Goal: Task Accomplishment & Management: Manage account settings

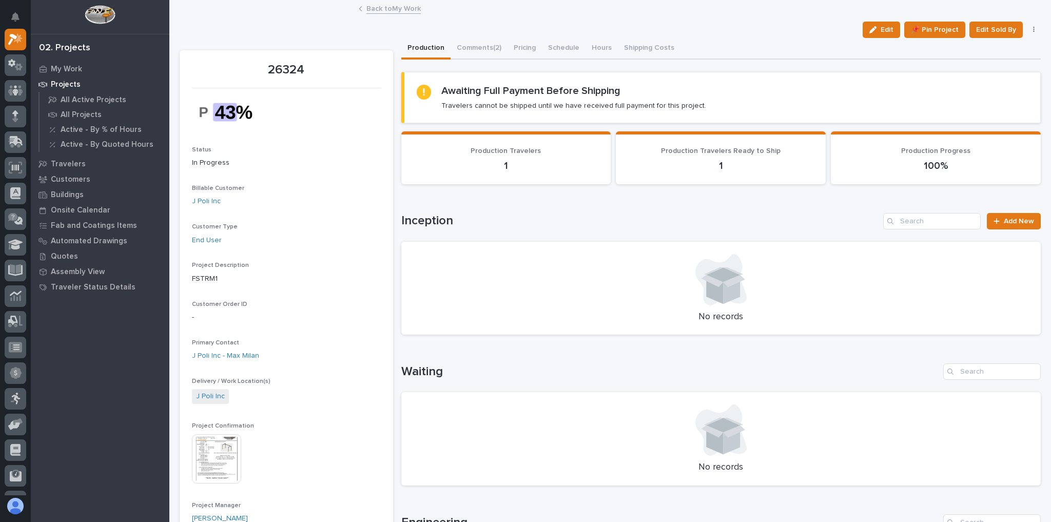
click at [393, 13] on link "Back to My Work" at bounding box center [393, 8] width 54 height 12
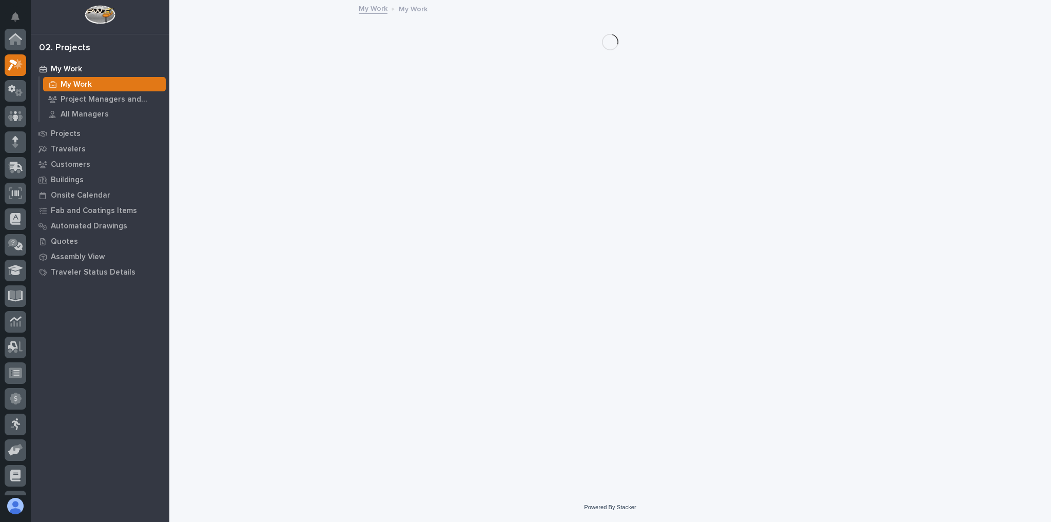
scroll to position [28, 0]
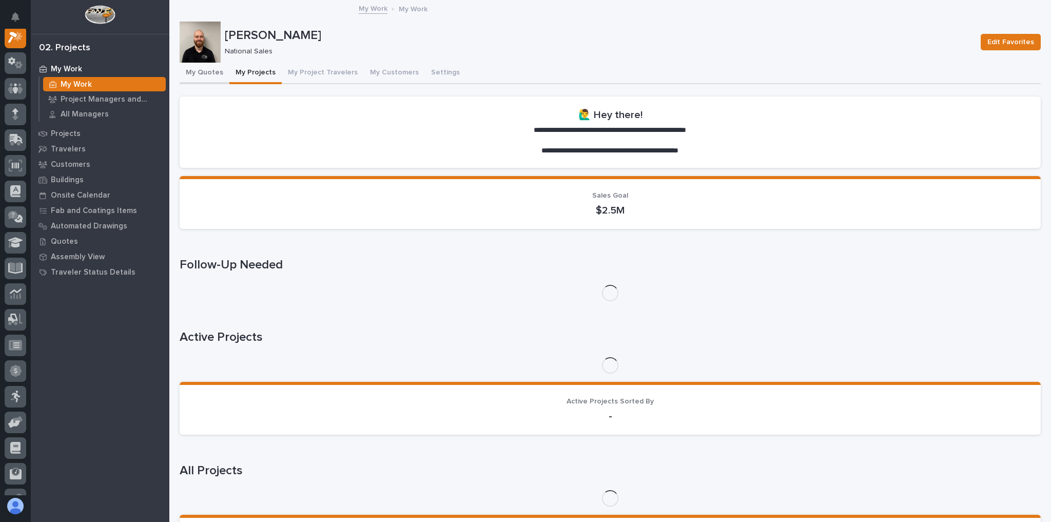
click at [218, 73] on button "My Quotes" at bounding box center [205, 74] width 50 height 22
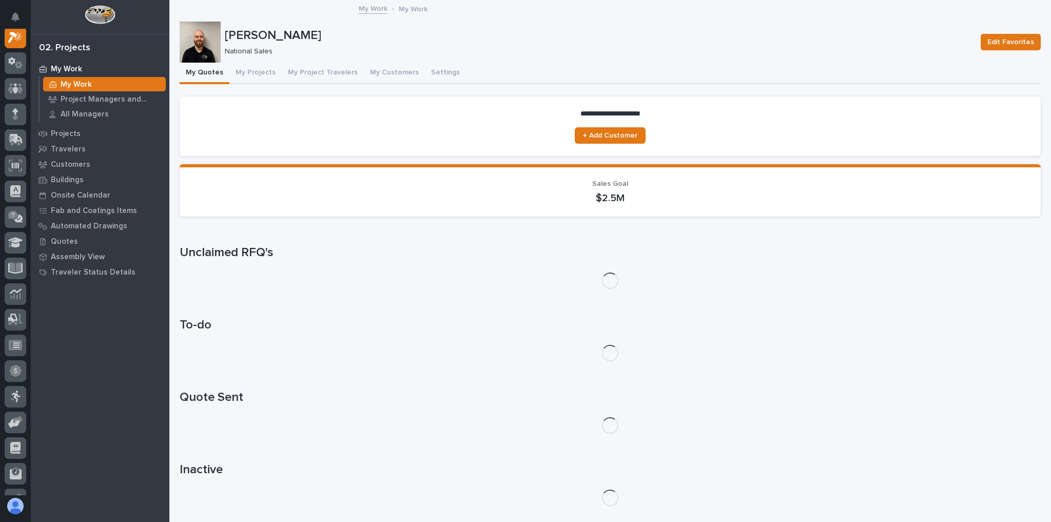
scroll to position [26, 0]
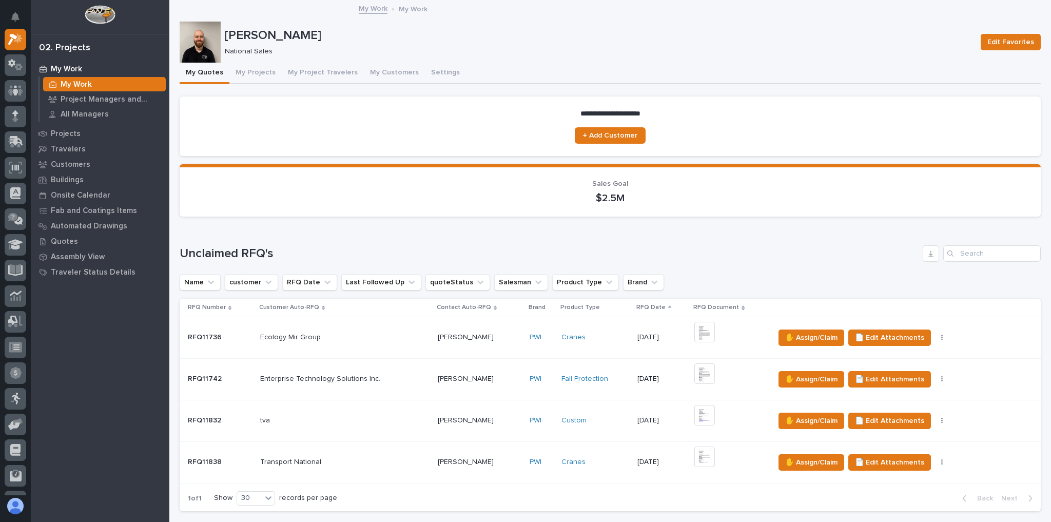
click at [409, 463] on p at bounding box center [344, 462] width 169 height 9
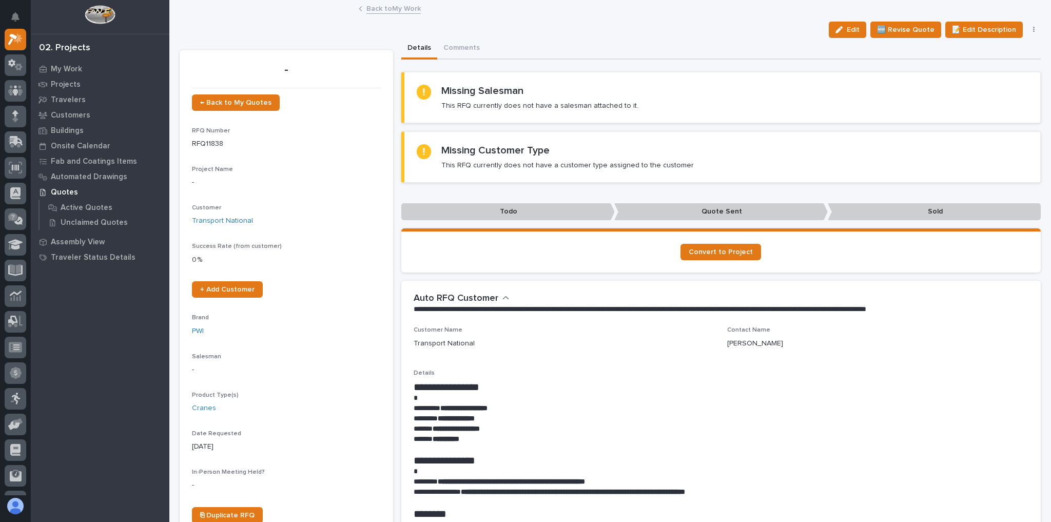
click at [376, 10] on link "Back to My Work" at bounding box center [393, 8] width 54 height 12
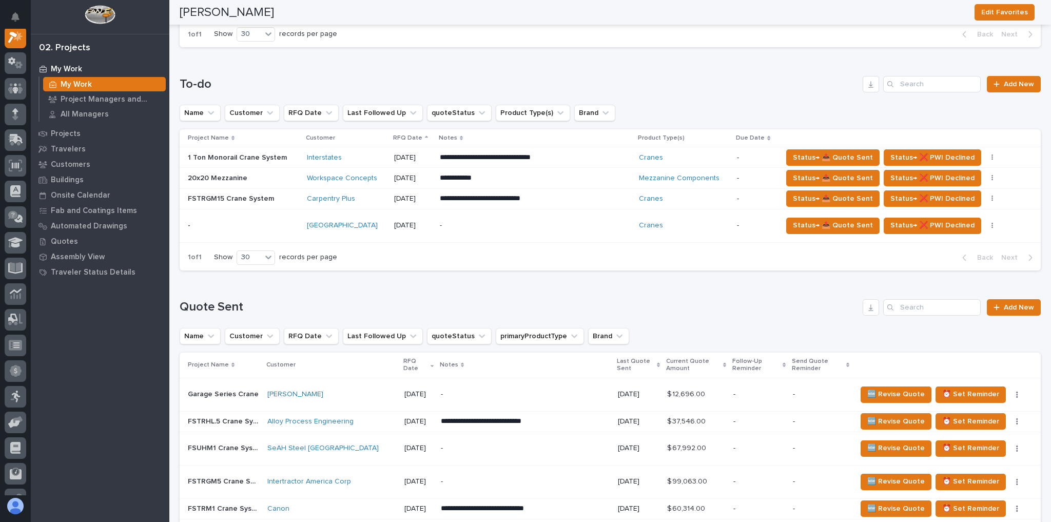
scroll to position [616, 0]
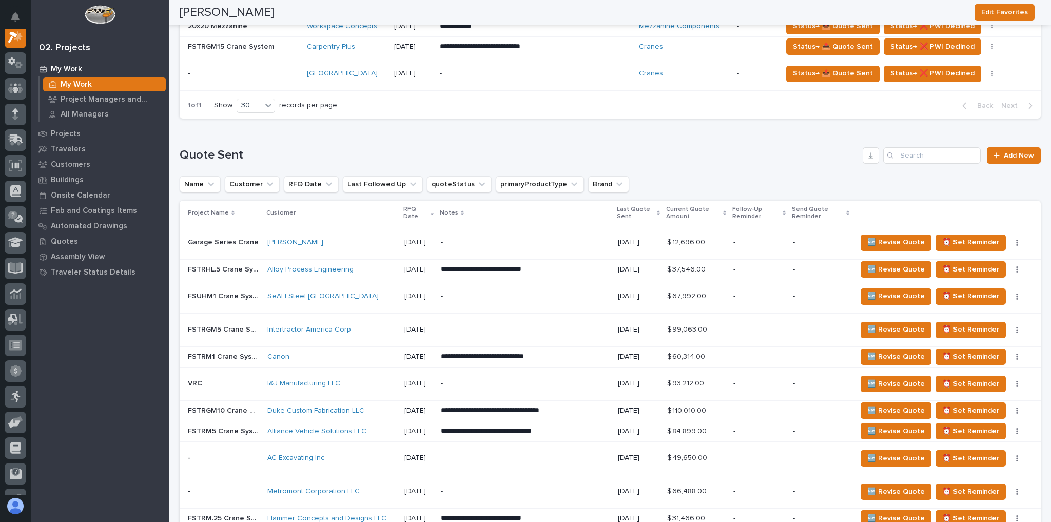
click at [582, 275] on p "**********" at bounding box center [525, 269] width 169 height 10
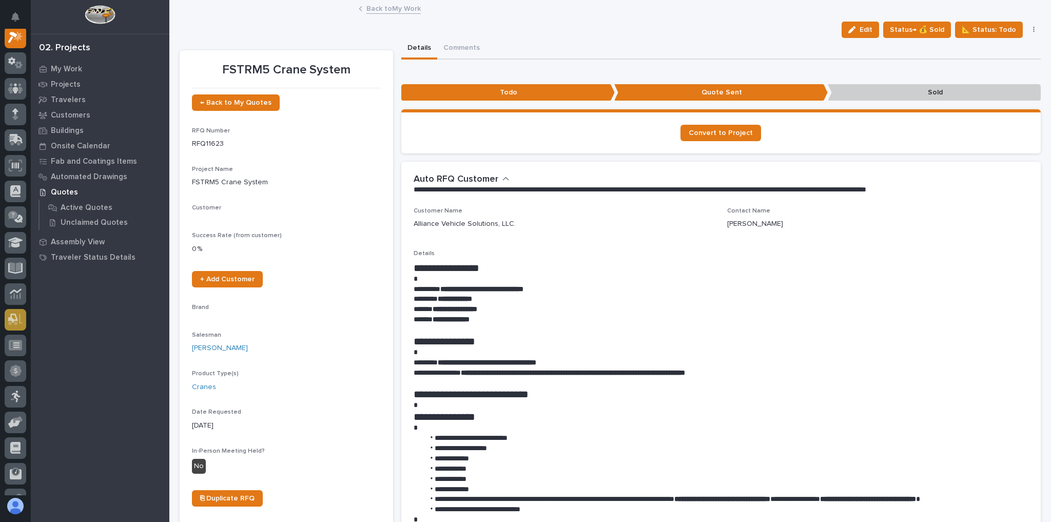
scroll to position [26, 0]
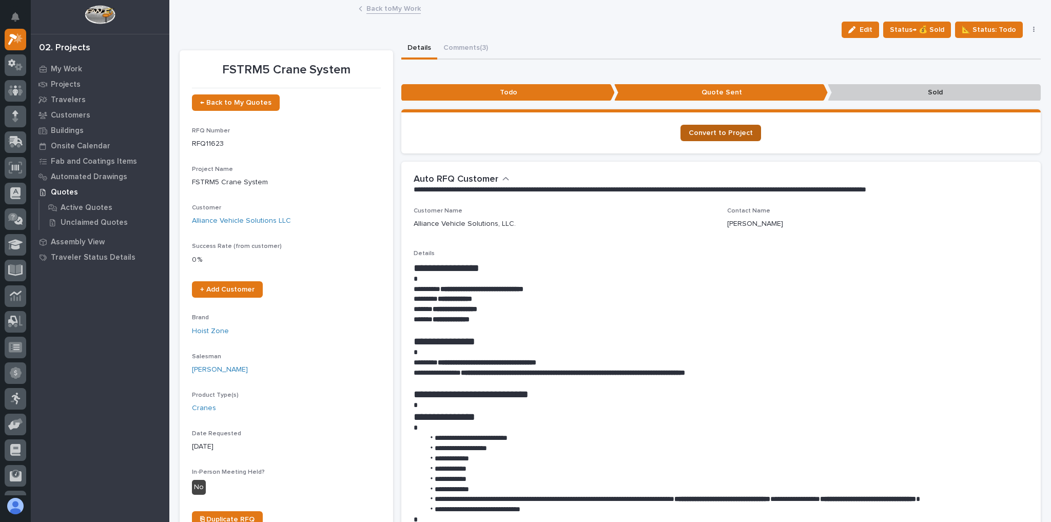
click at [740, 132] on span "Convert to Project" at bounding box center [721, 132] width 64 height 7
click at [391, 10] on link "Back to My Work" at bounding box center [393, 8] width 54 height 12
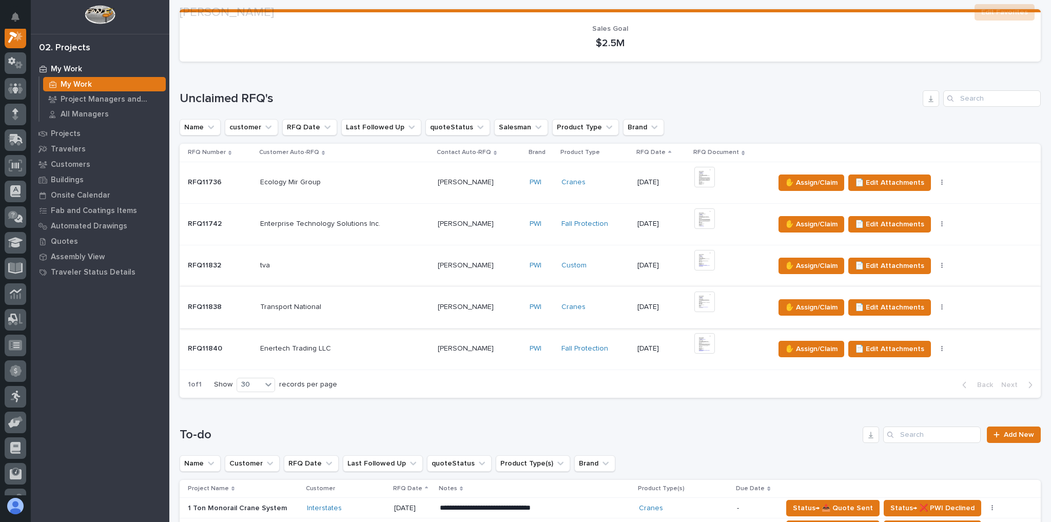
scroll to position [164, 0]
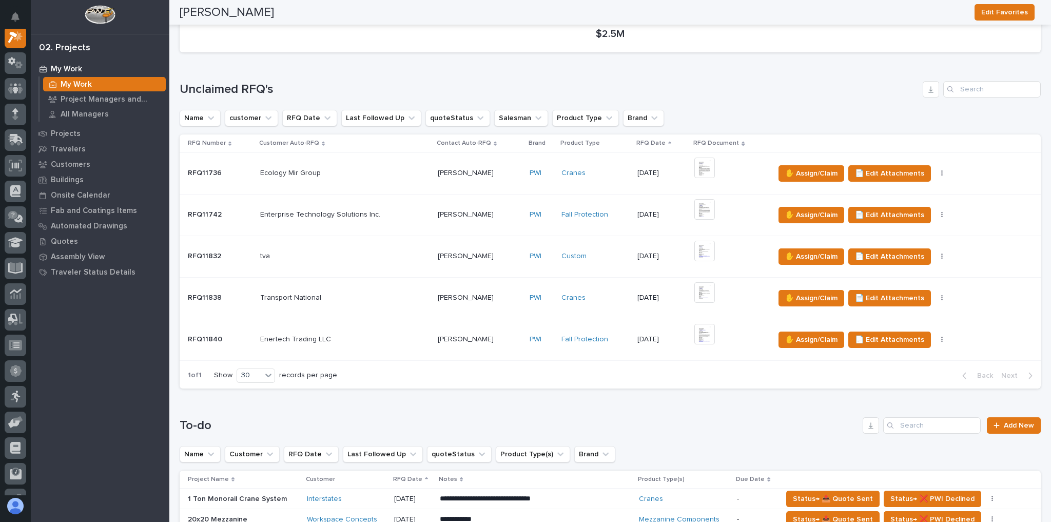
click at [405, 336] on p at bounding box center [344, 339] width 169 height 9
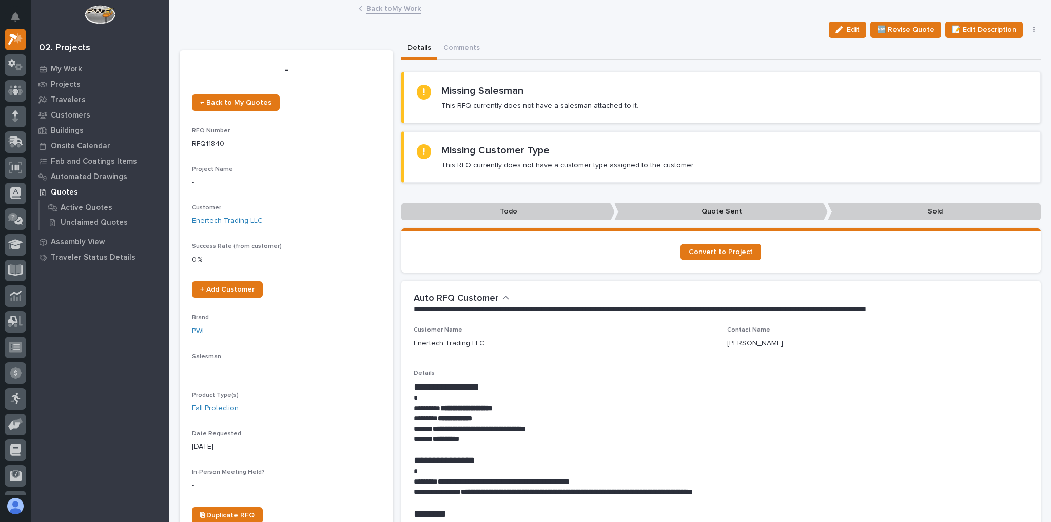
click at [391, 7] on link "Back to My Work" at bounding box center [393, 8] width 54 height 12
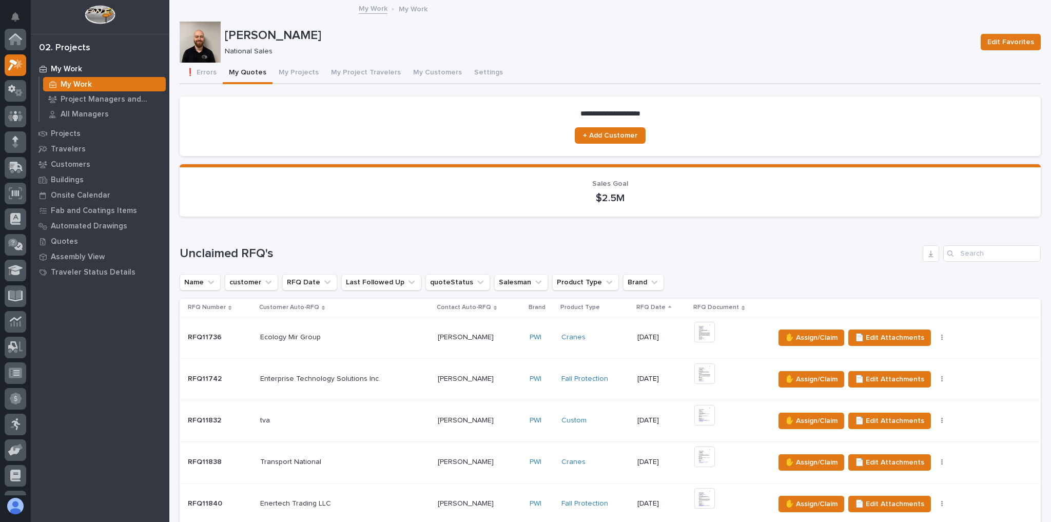
scroll to position [28, 0]
click at [425, 463] on td "Transport National Transport National" at bounding box center [345, 462] width 178 height 42
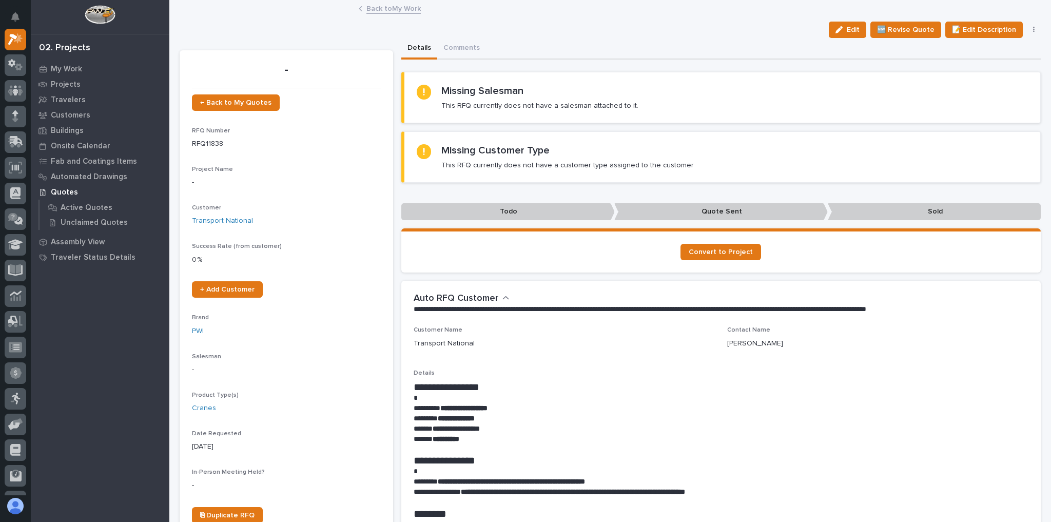
click at [390, 7] on link "Back to My Work" at bounding box center [393, 8] width 54 height 12
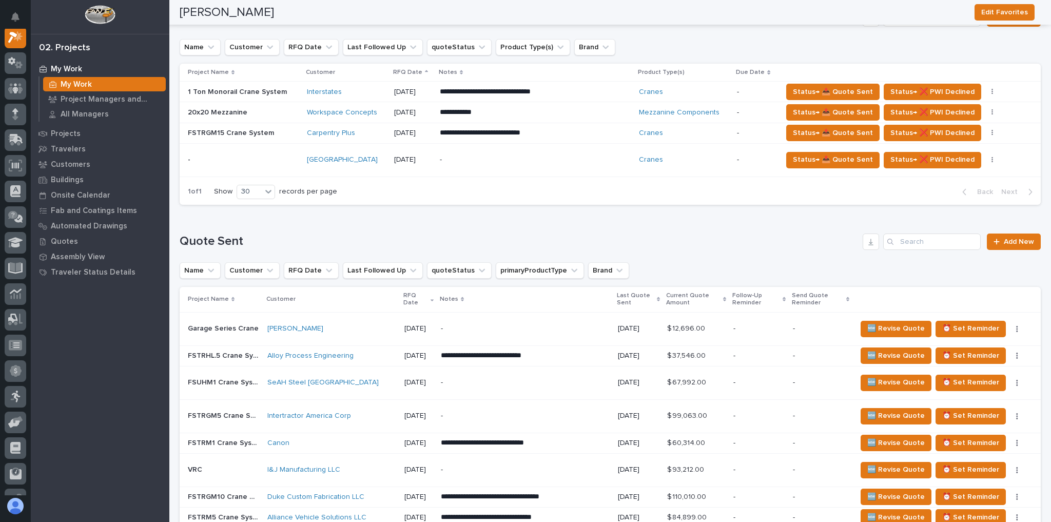
scroll to position [575, 0]
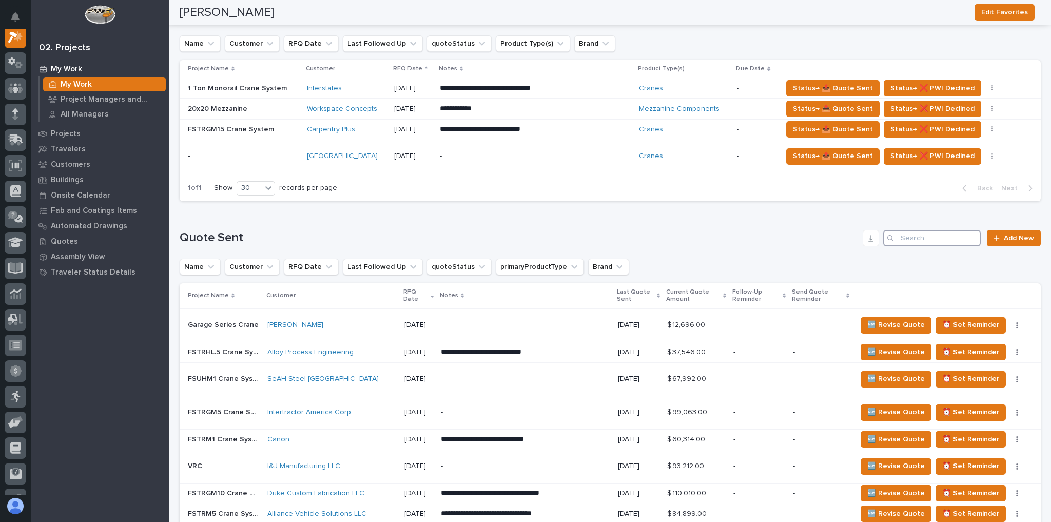
drag, startPoint x: 916, startPoint y: 233, endPoint x: 923, endPoint y: 235, distance: 7.9
click at [916, 233] on input "Search" at bounding box center [932, 238] width 98 height 16
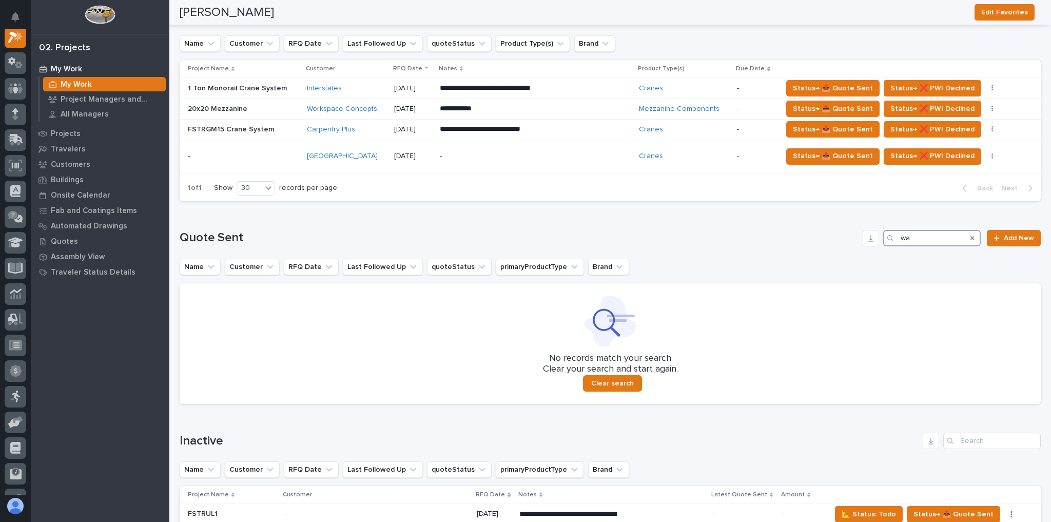
type input "w"
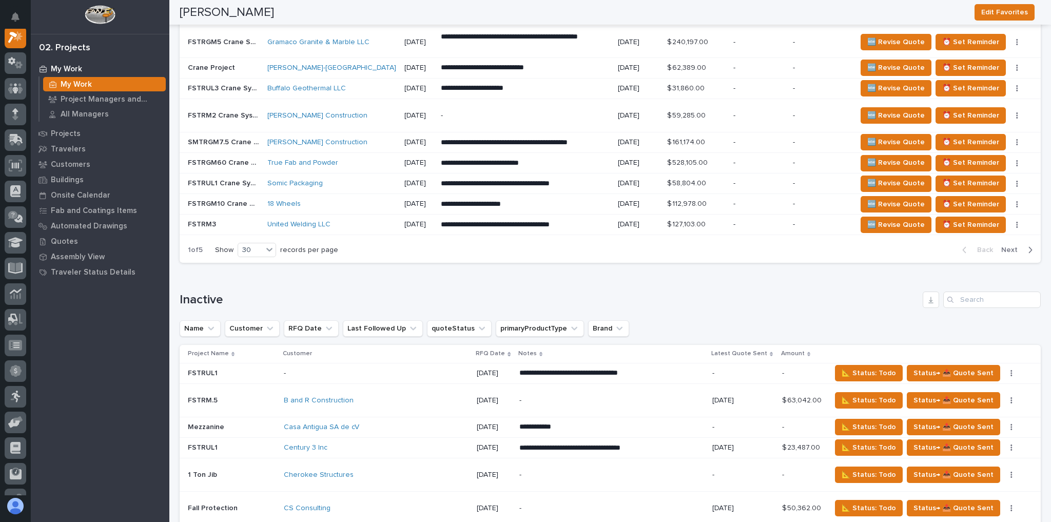
scroll to position [1437, 0]
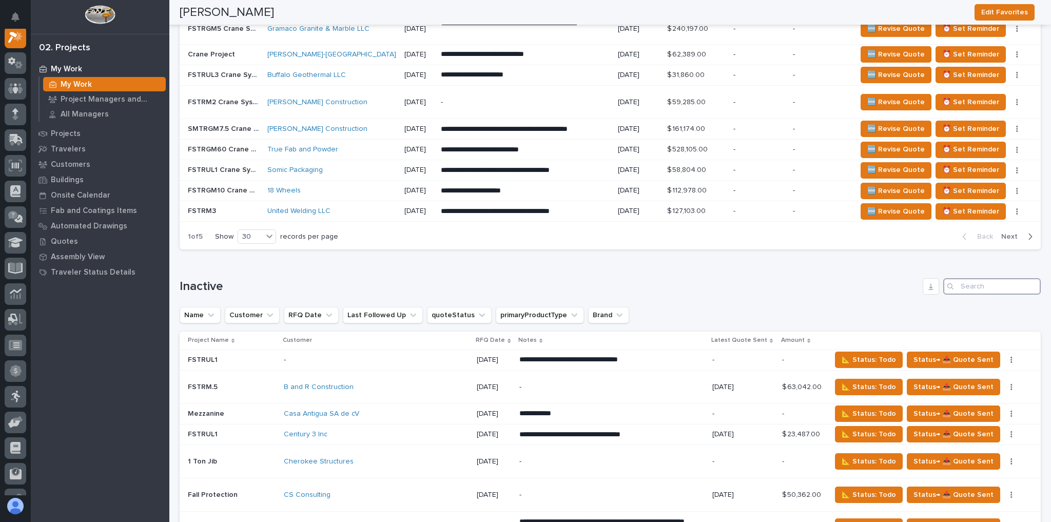
click at [957, 278] on input "Search" at bounding box center [992, 286] width 98 height 16
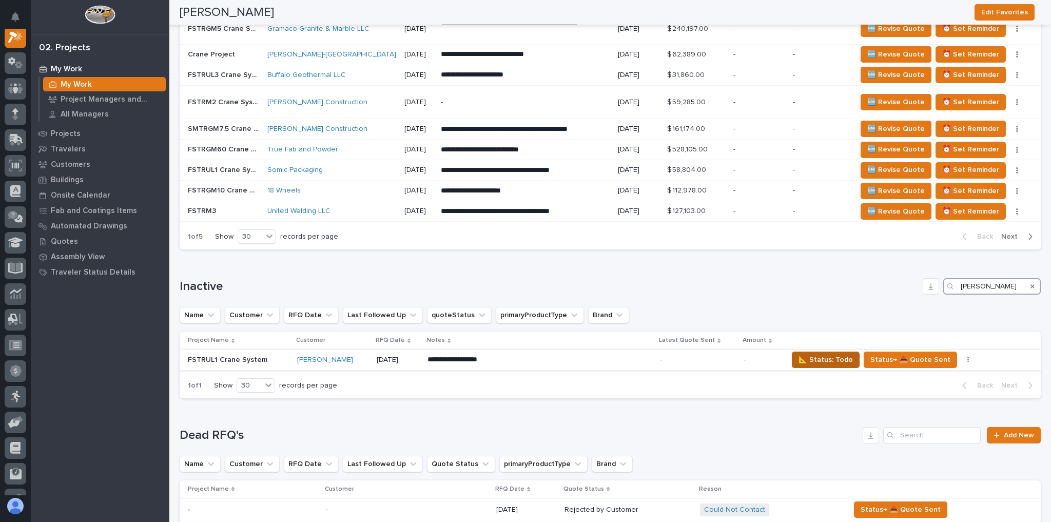
type input "walter"
click at [799, 354] on span "📐 Status: Todo" at bounding box center [826, 360] width 54 height 12
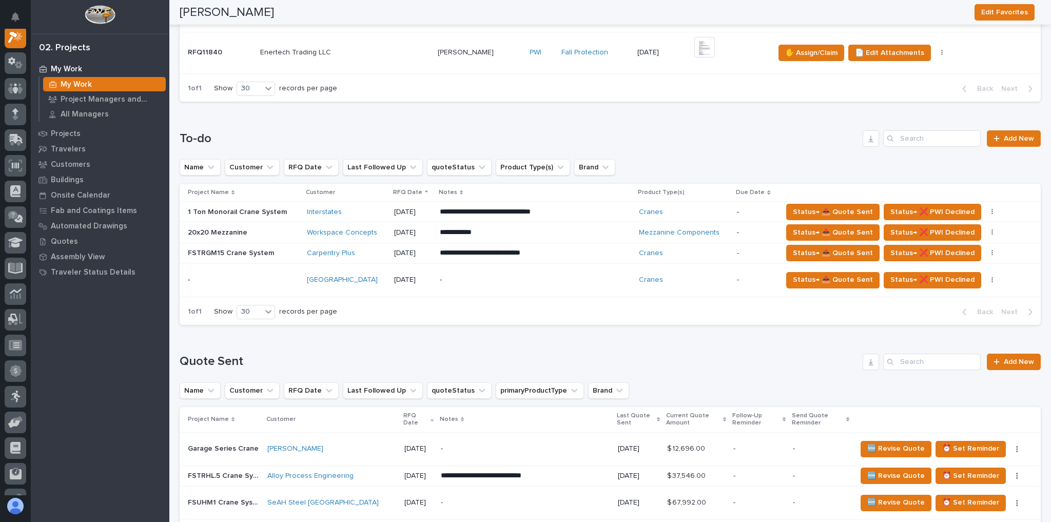
scroll to position [452, 0]
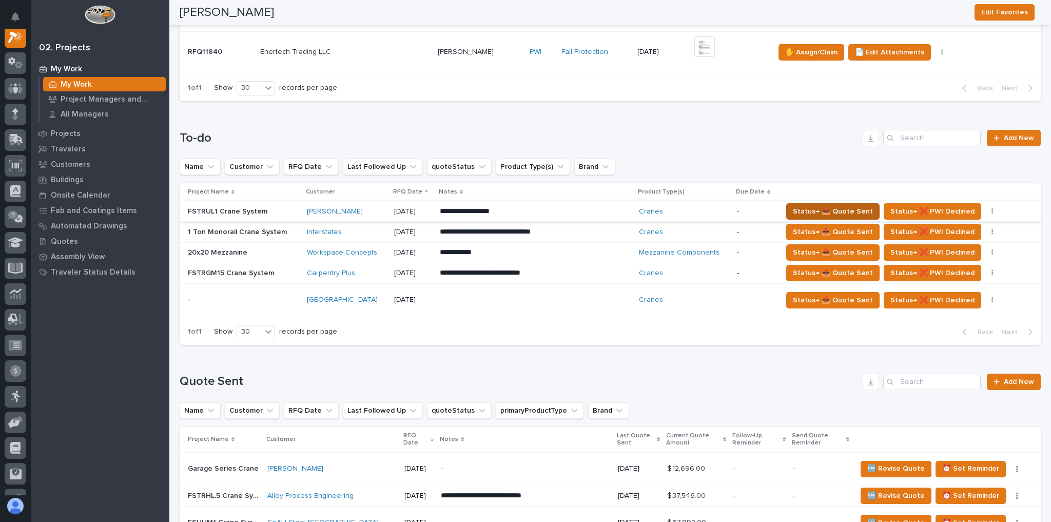
click at [827, 205] on span "Status→ 📤 Quote Sent" at bounding box center [833, 211] width 80 height 12
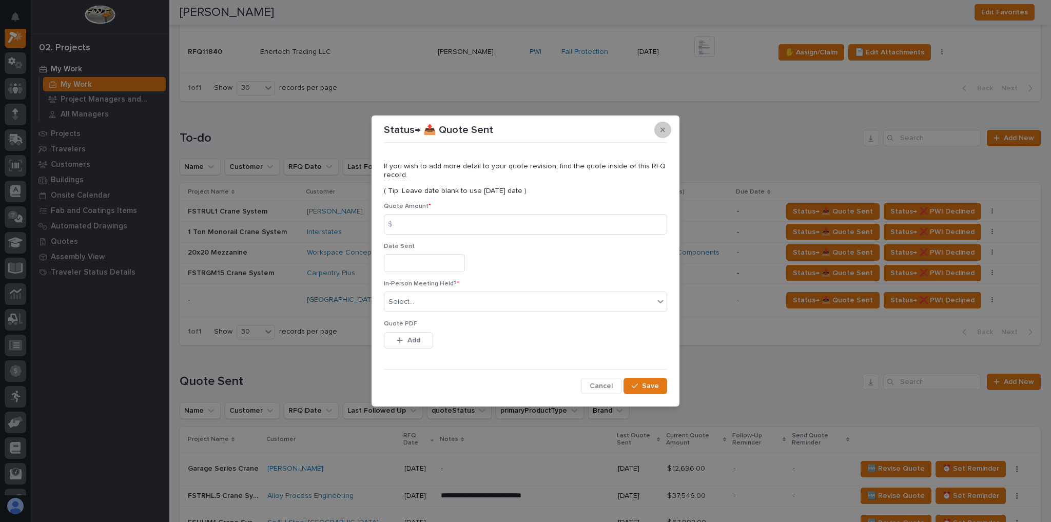
click at [663, 134] on button "button" at bounding box center [662, 130] width 17 height 16
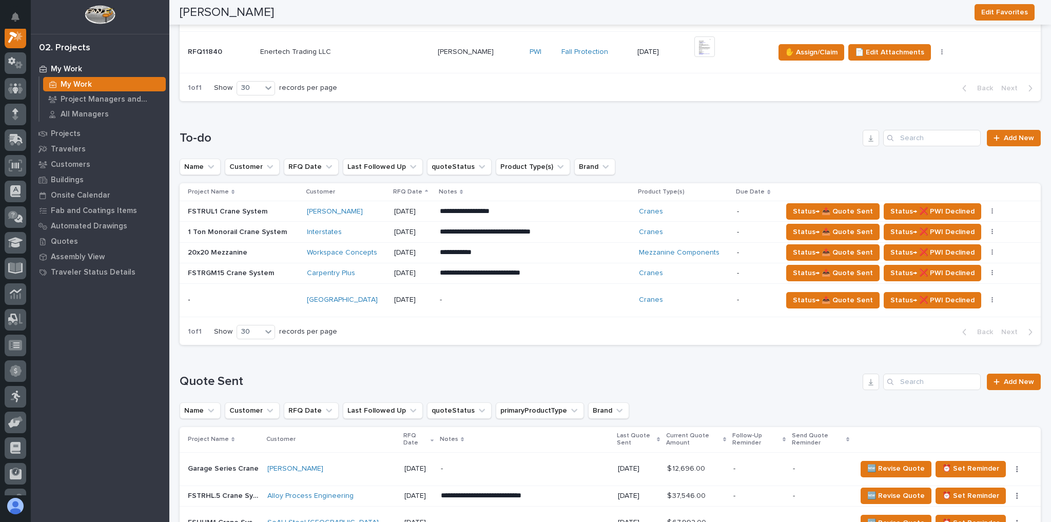
click at [547, 210] on p "**********" at bounding box center [526, 211] width 172 height 10
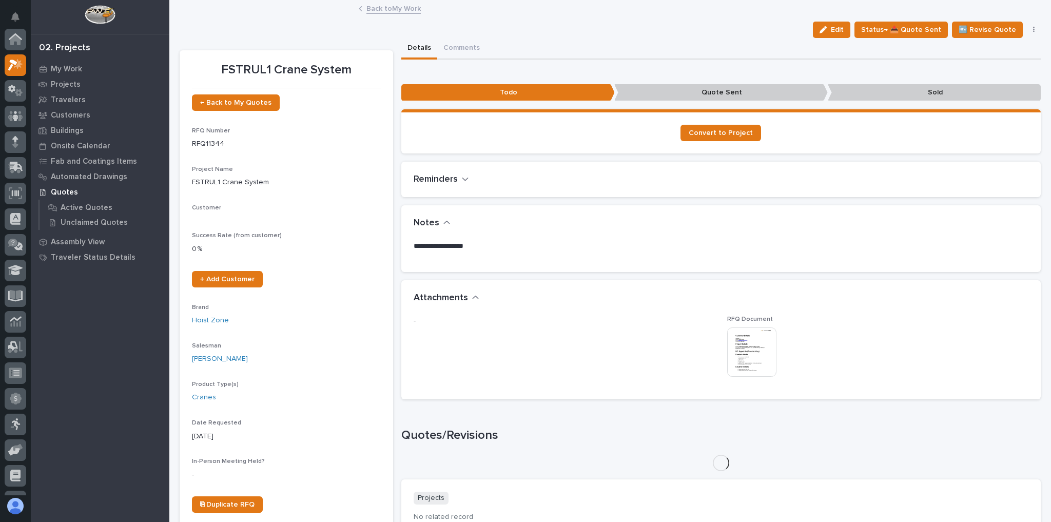
scroll to position [26, 0]
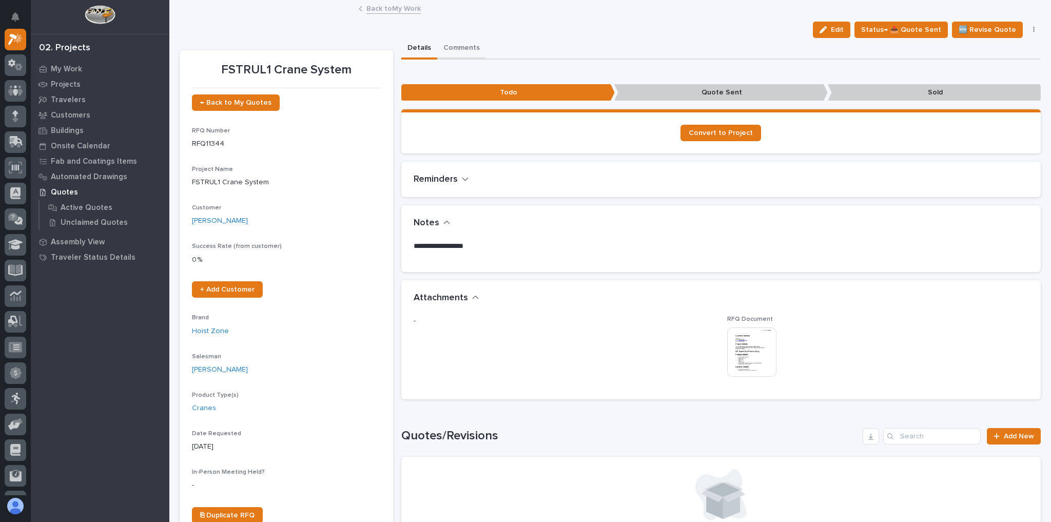
click at [464, 42] on button "Comments" at bounding box center [461, 49] width 49 height 22
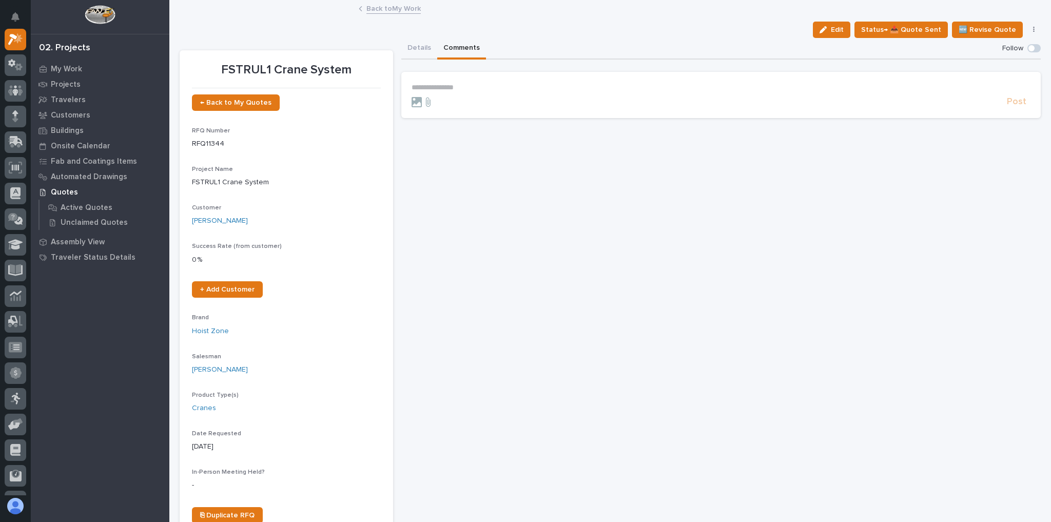
click at [525, 99] on div at bounding box center [708, 102] width 592 height 10
click at [506, 86] on p "**********" at bounding box center [722, 87] width 620 height 9
click at [515, 86] on p "**********" at bounding box center [722, 88] width 620 height 10
click at [439, 89] on span "* ********* ﻿" at bounding box center [430, 88] width 37 height 10
click at [621, 85] on p "**********" at bounding box center [722, 88] width 620 height 10
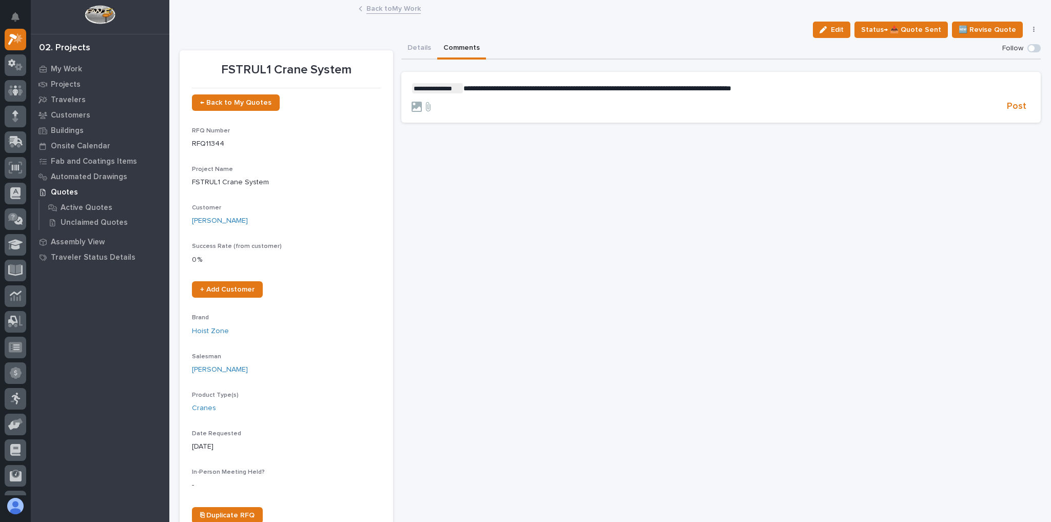
click at [657, 87] on span "**********" at bounding box center [597, 88] width 268 height 7
click at [1017, 105] on span "Post" at bounding box center [1017, 107] width 20 height 12
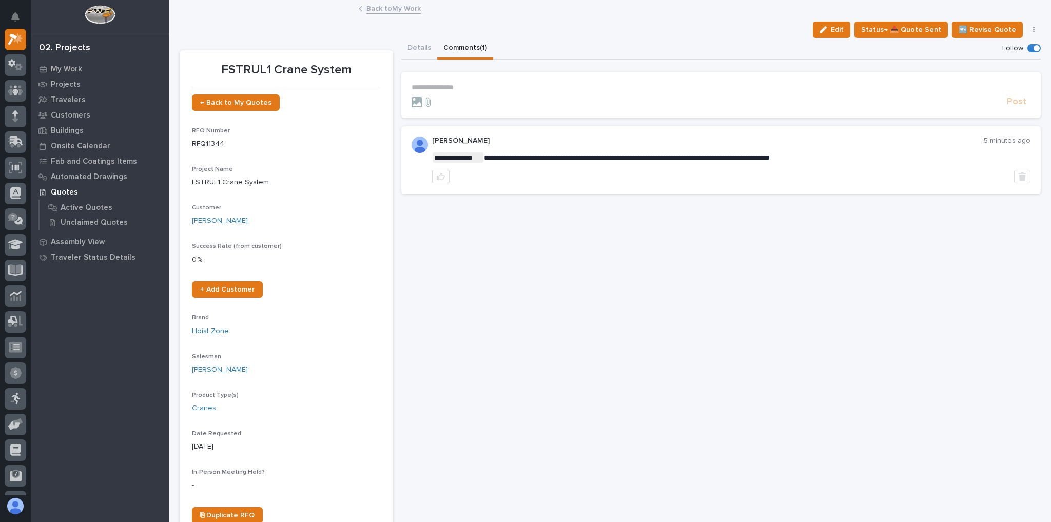
click at [377, 5] on link "Back to My Work" at bounding box center [393, 8] width 54 height 12
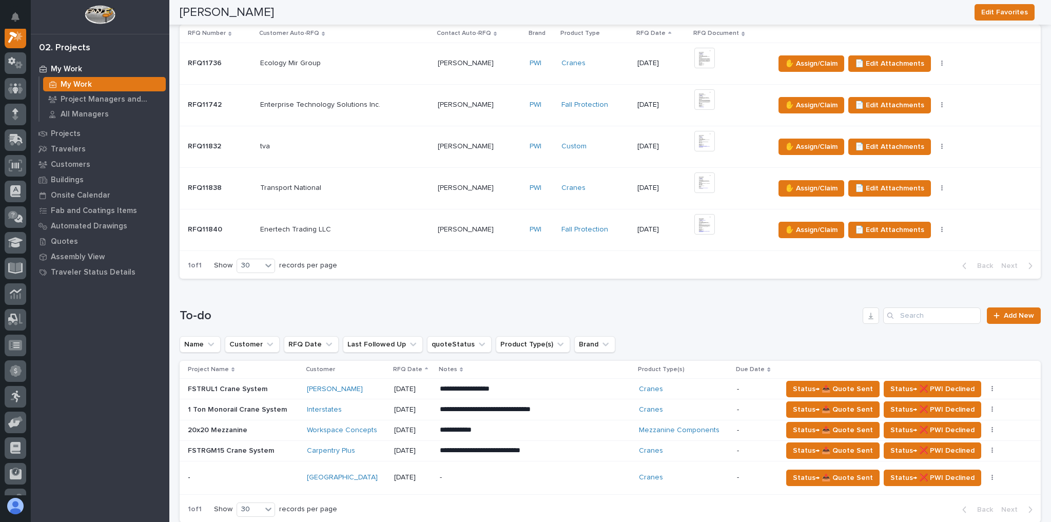
scroll to position [287, 0]
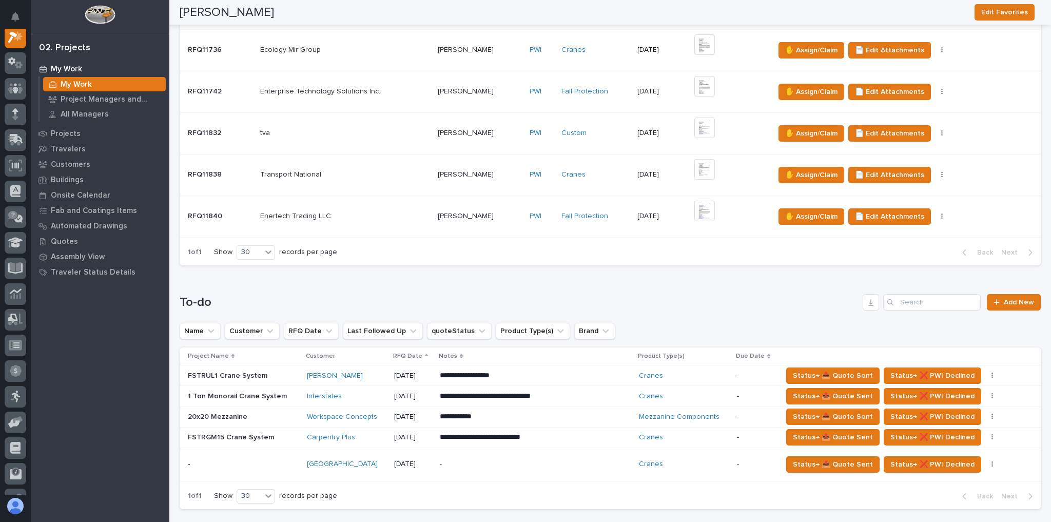
click at [359, 460] on div "[GEOGRAPHIC_DATA]" at bounding box center [346, 464] width 79 height 9
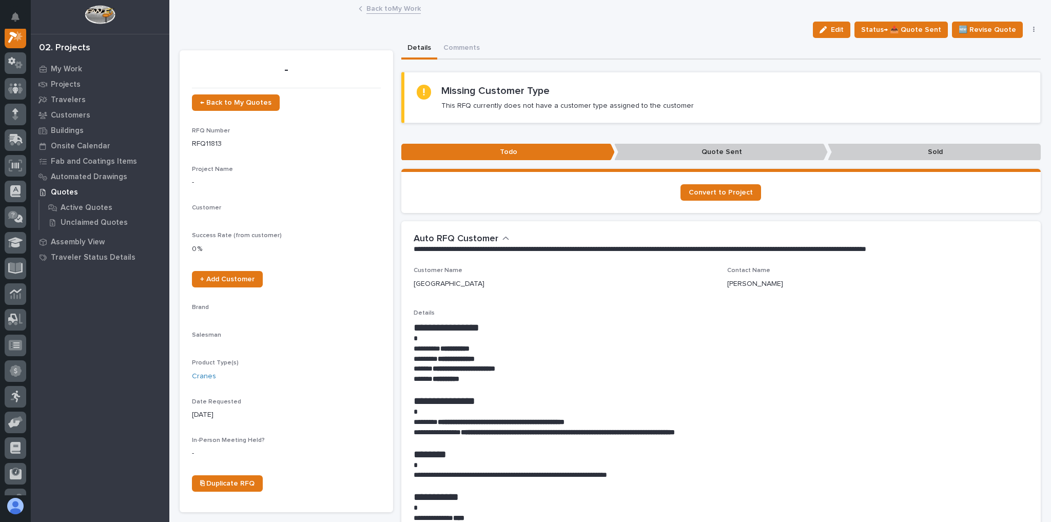
scroll to position [26, 0]
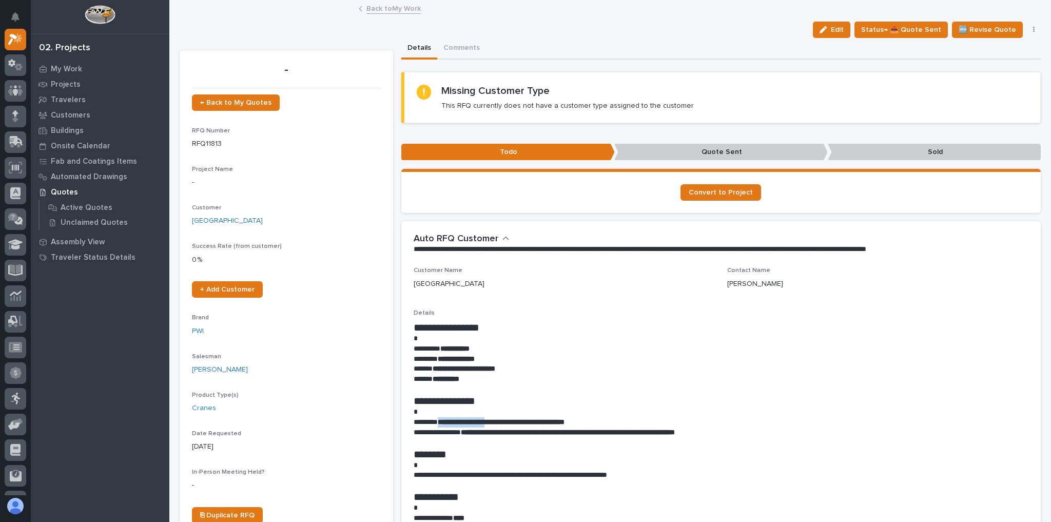
drag, startPoint x: 442, startPoint y: 421, endPoint x: 503, endPoint y: 425, distance: 61.2
click at [503, 425] on p "**********" at bounding box center [719, 422] width 610 height 10
copy strong "**********"
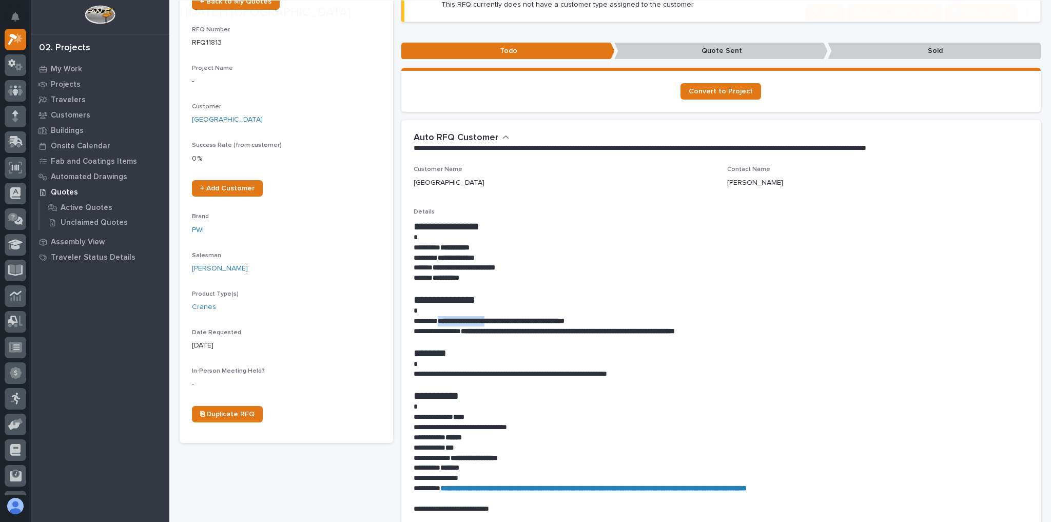
scroll to position [205, 0]
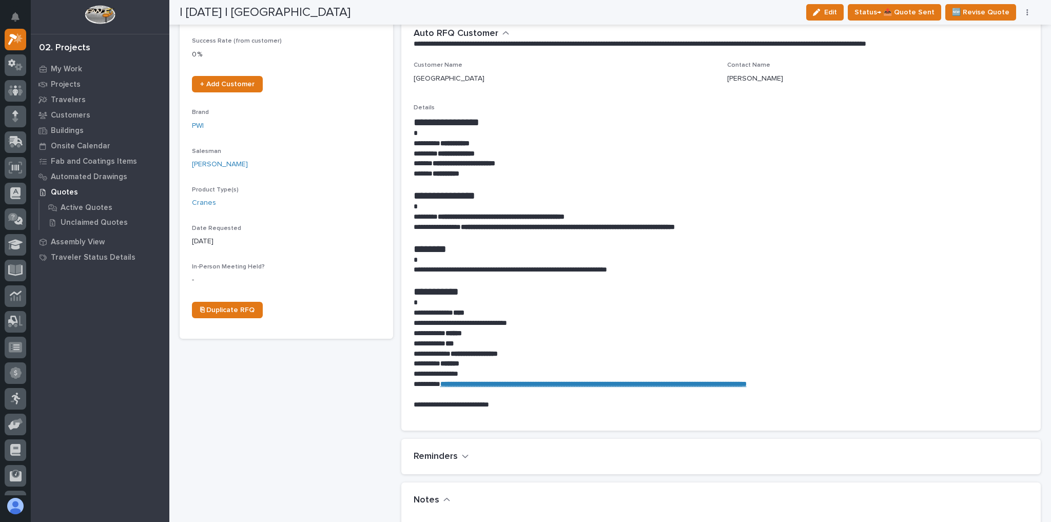
click at [596, 186] on p at bounding box center [721, 184] width 615 height 10
click at [625, 94] on div "**********" at bounding box center [721, 240] width 615 height 357
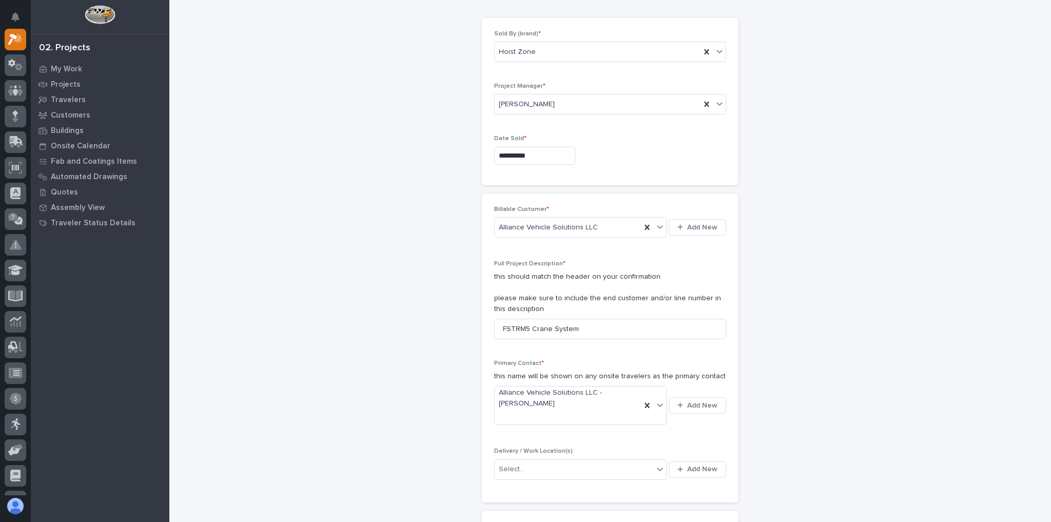
scroll to position [82, 0]
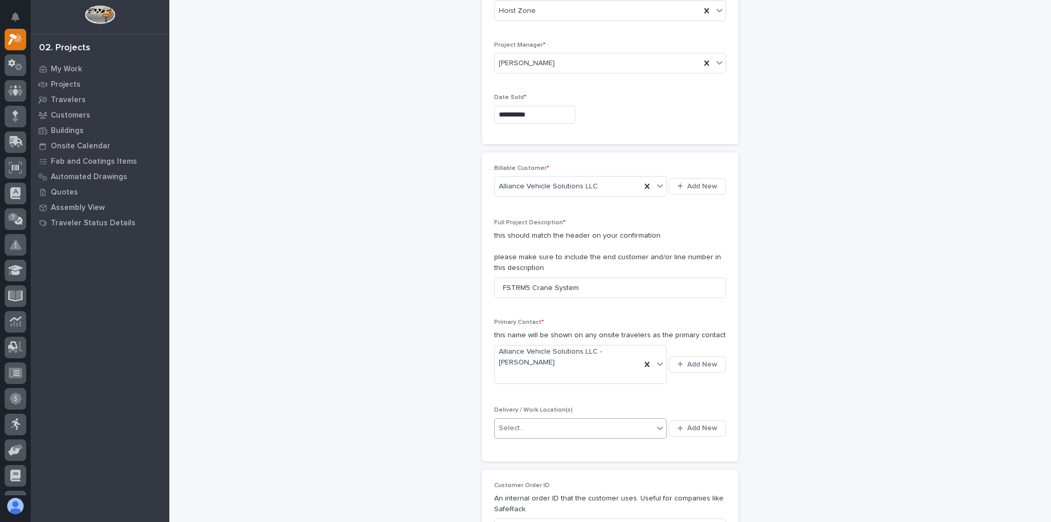
click at [644, 420] on div "Select..." at bounding box center [574, 428] width 159 height 17
type input "*"
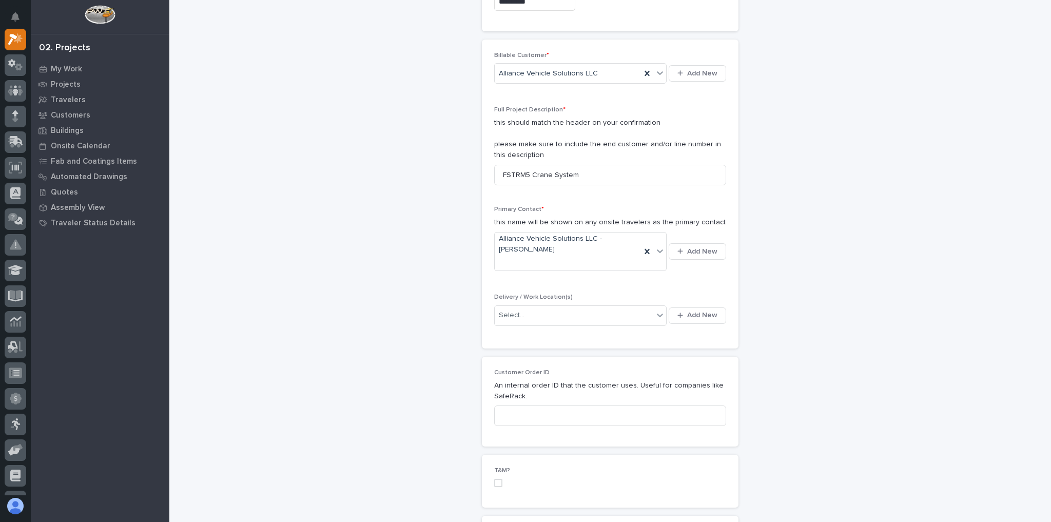
scroll to position [246, 0]
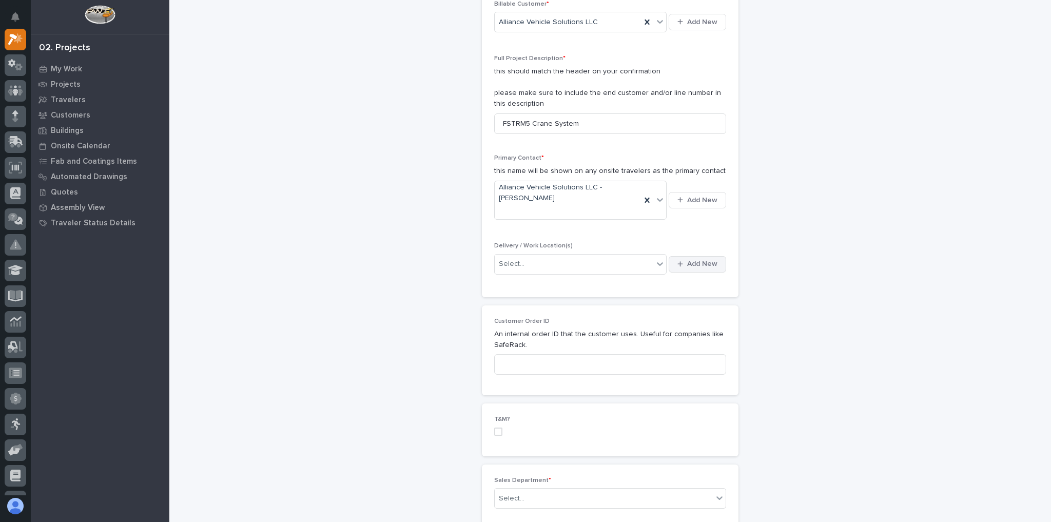
click at [682, 256] on button "Add New" at bounding box center [697, 264] width 57 height 16
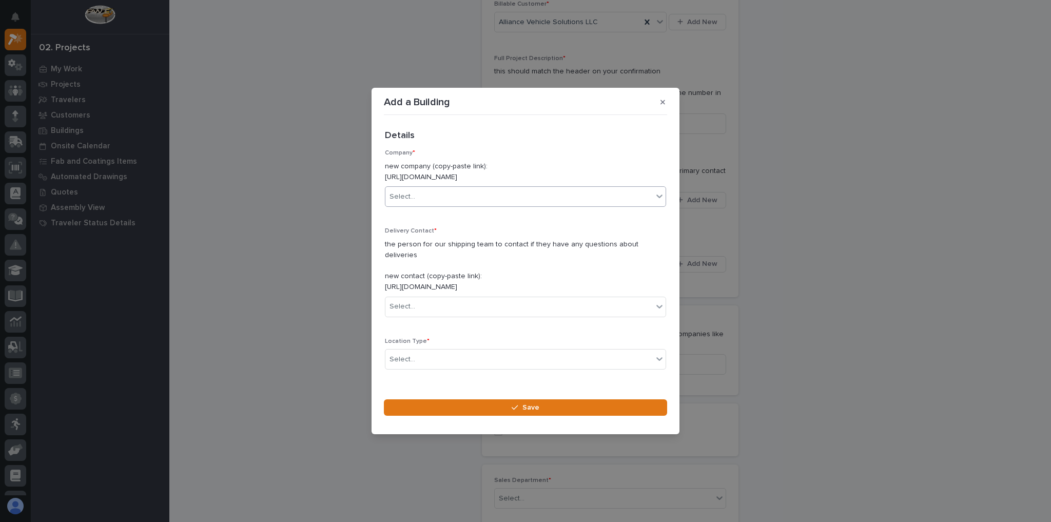
click at [448, 205] on div "Select..." at bounding box center [518, 196] width 267 height 17
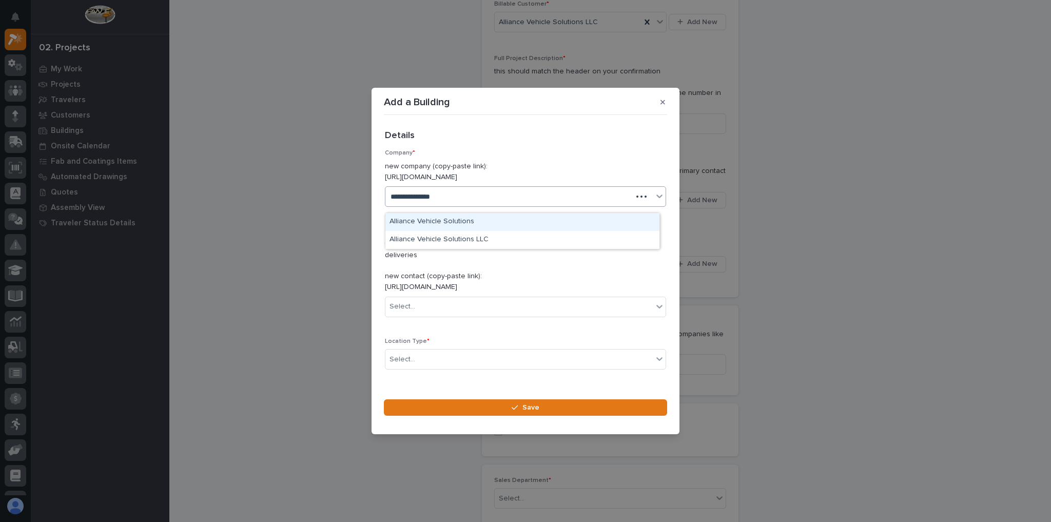
type input "**********"
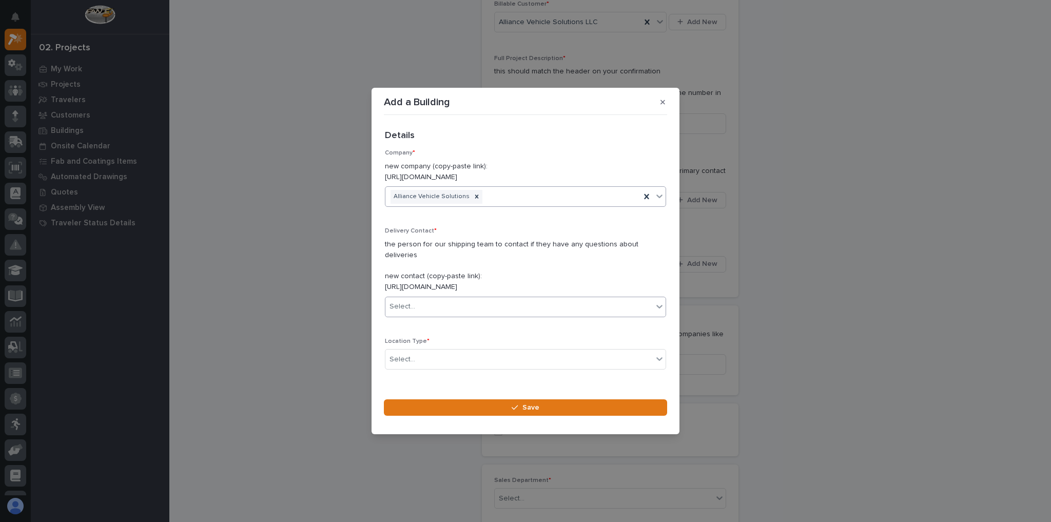
click at [437, 298] on div "Select..." at bounding box center [518, 306] width 267 height 17
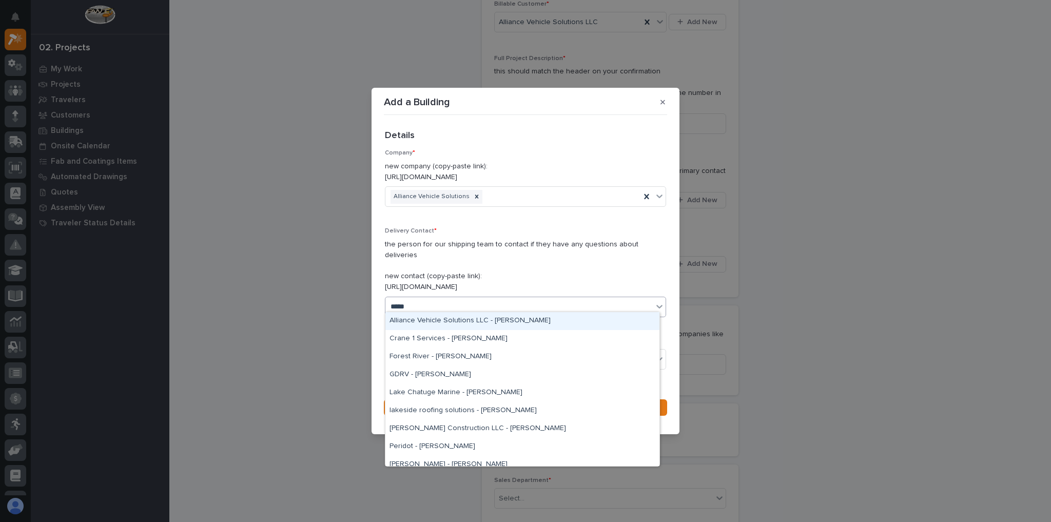
type input "******"
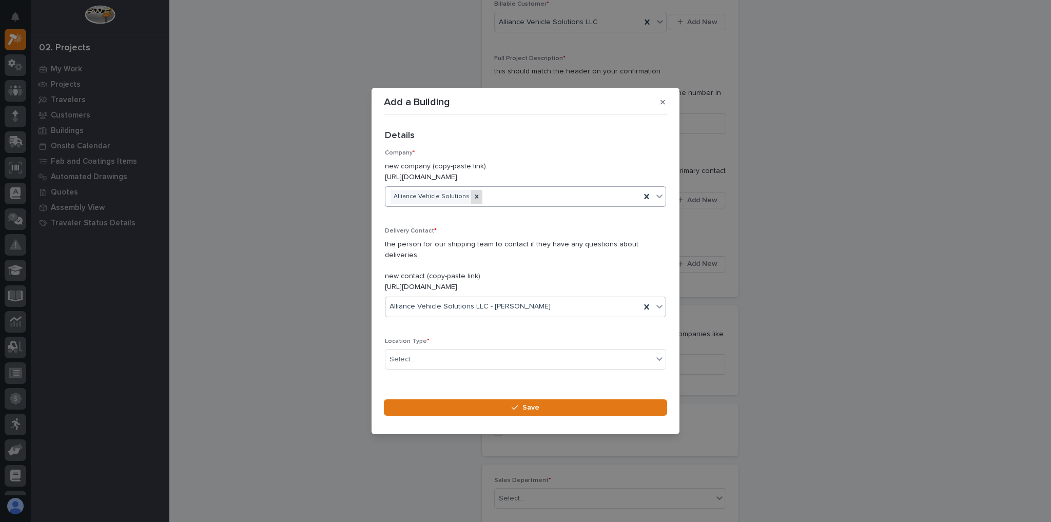
click at [473, 200] on icon at bounding box center [476, 196] width 7 height 7
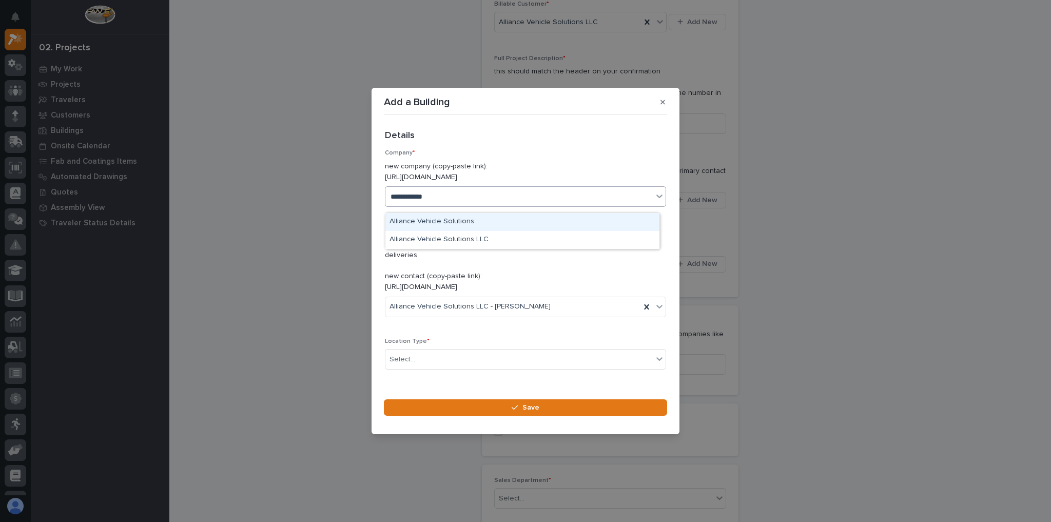
type input "**********"
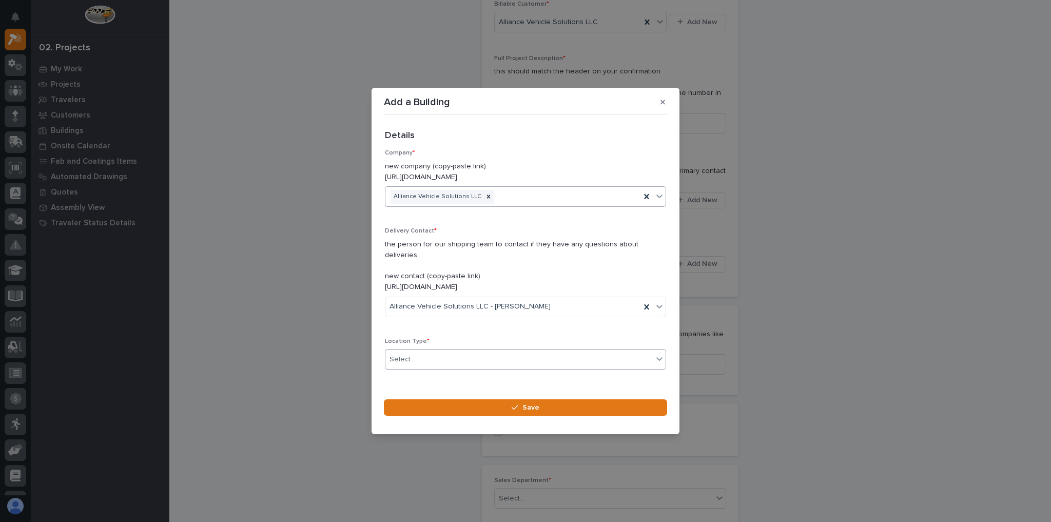
click at [426, 354] on div "Select..." at bounding box center [518, 359] width 267 height 17
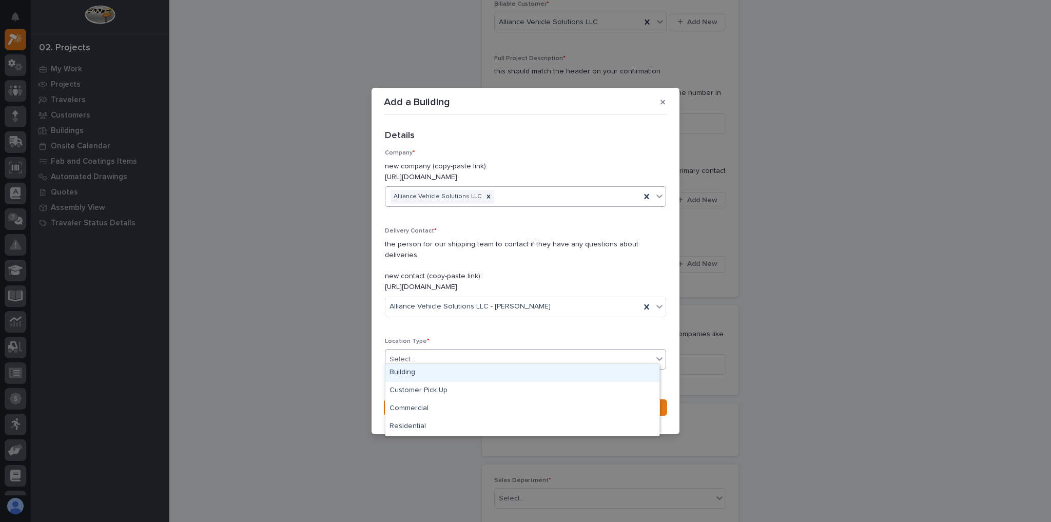
drag, startPoint x: 421, startPoint y: 374, endPoint x: 425, endPoint y: 378, distance: 6.2
click at [422, 374] on div "Building" at bounding box center [522, 373] width 274 height 18
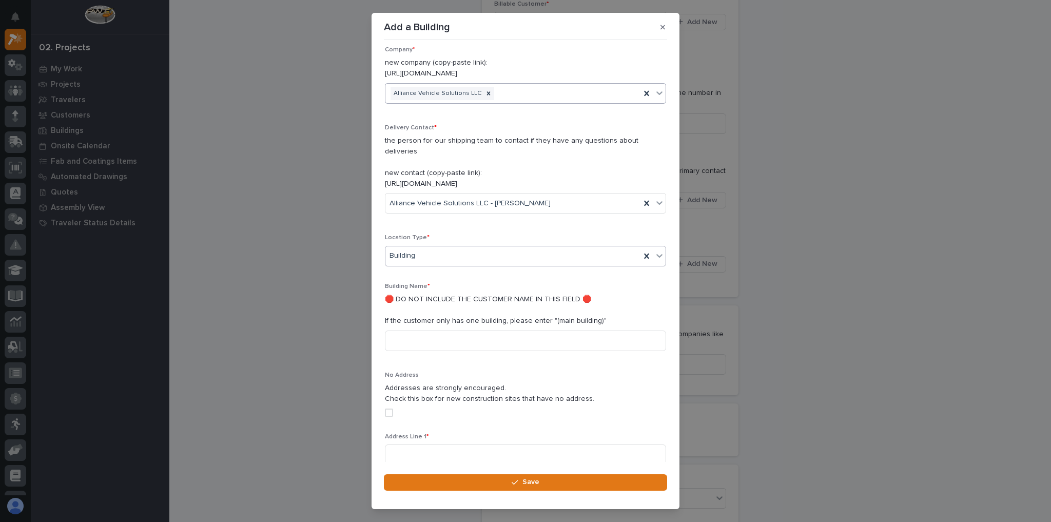
scroll to position [41, 0]
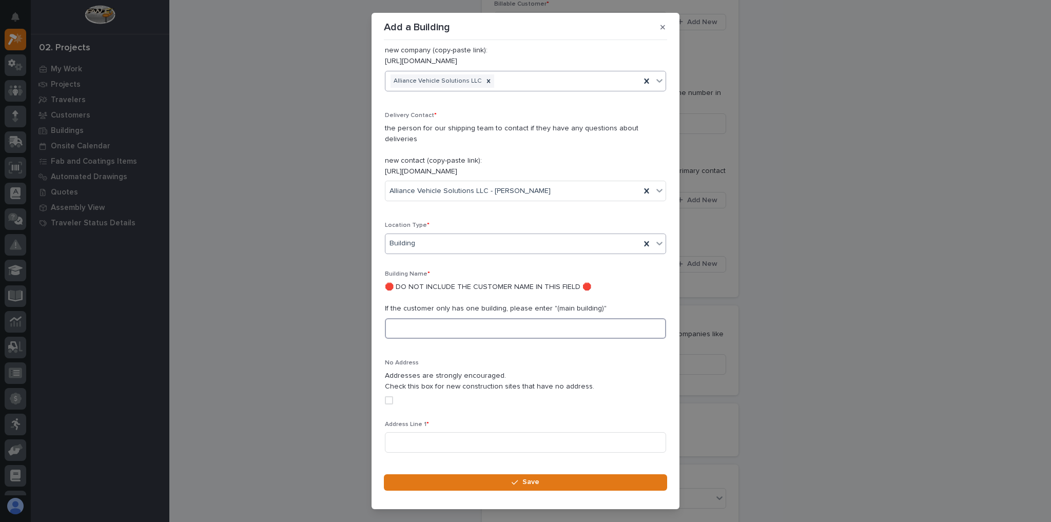
click at [434, 318] on input at bounding box center [525, 328] width 281 height 21
type input "Main Building"
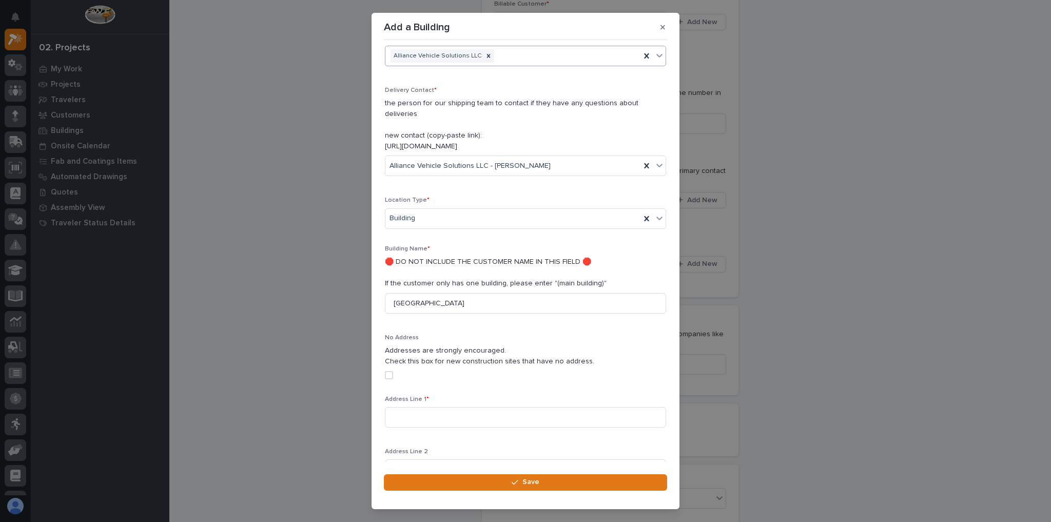
scroll to position [164, 0]
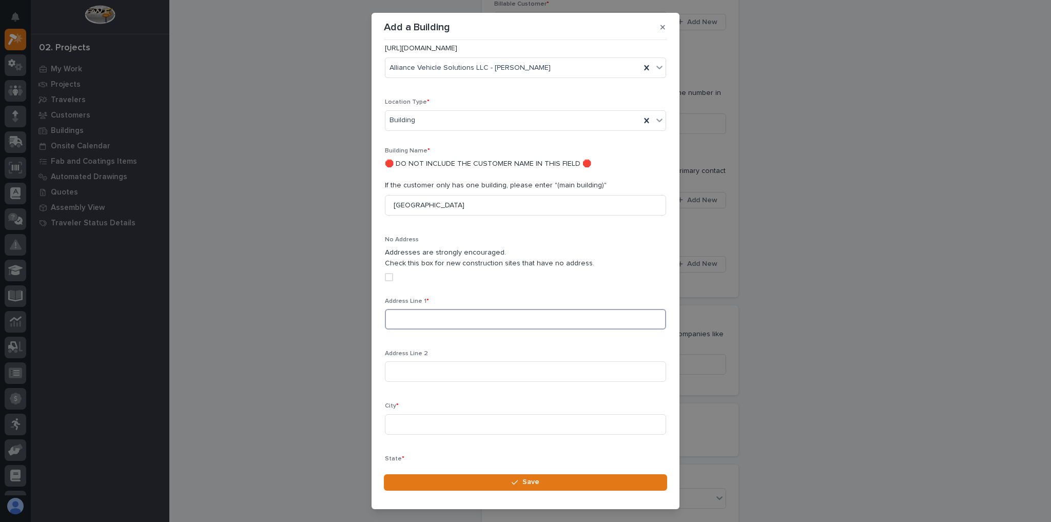
click at [427, 312] on input at bounding box center [525, 319] width 281 height 21
paste input "382 Lee Jackson Highway"
type input "382 Lee Jackson Highway"
drag, startPoint x: 431, startPoint y: 359, endPoint x: 430, endPoint y: 369, distance: 9.3
click at [431, 361] on input at bounding box center [525, 371] width 281 height 21
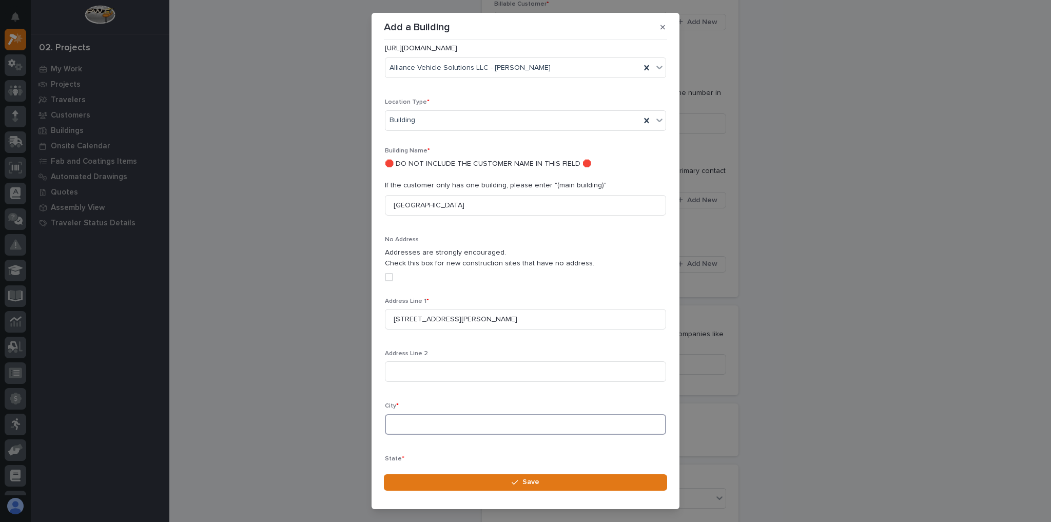
click at [412, 416] on input at bounding box center [525, 424] width 281 height 21
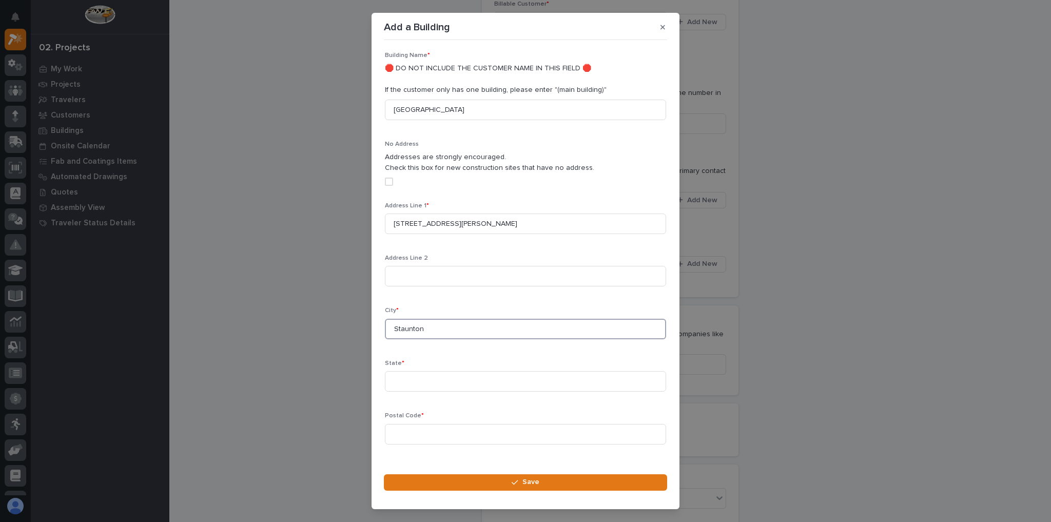
scroll to position [329, 0]
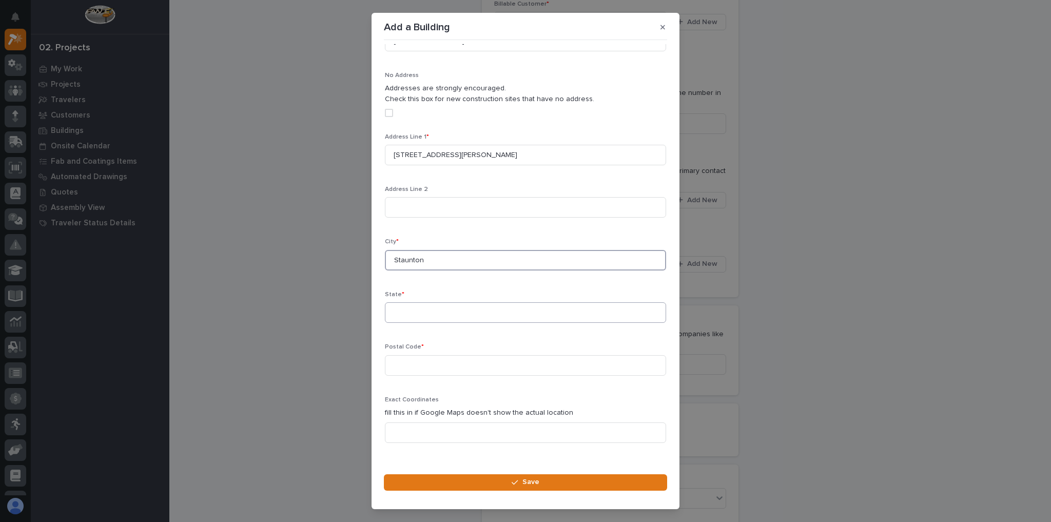
type input "Staunton"
click at [417, 308] on input at bounding box center [525, 312] width 281 height 21
type input "VA"
click at [433, 355] on input at bounding box center [525, 365] width 281 height 21
type input "24401"
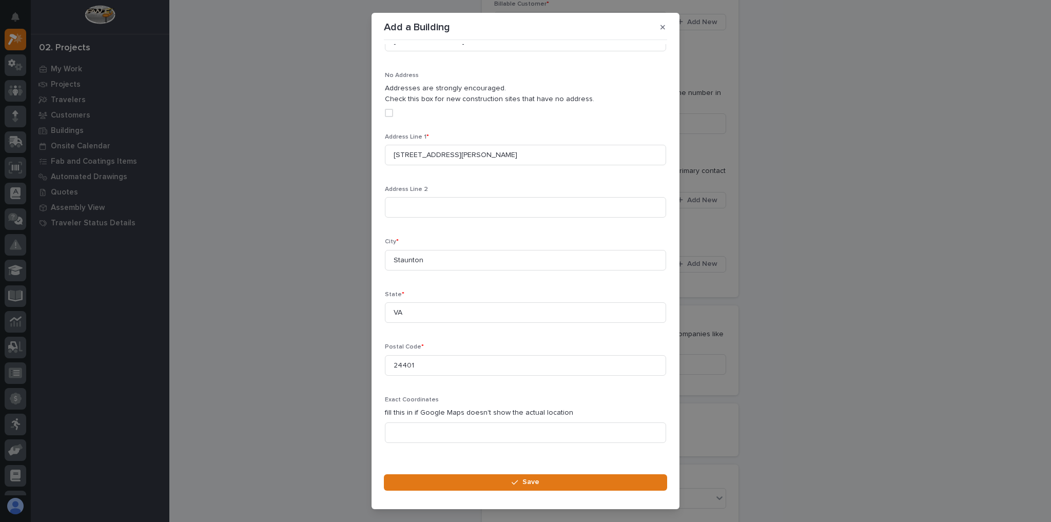
click at [303, 284] on div "Add a Building Loading... Saving… Loading... Saving… Loading... Saving… Details…" at bounding box center [525, 261] width 1051 height 522
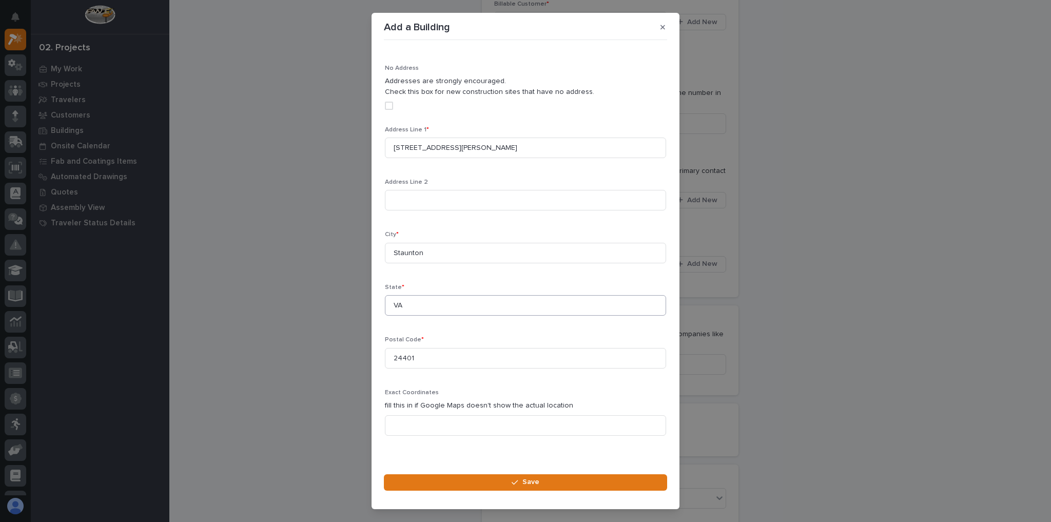
scroll to position [342, 0]
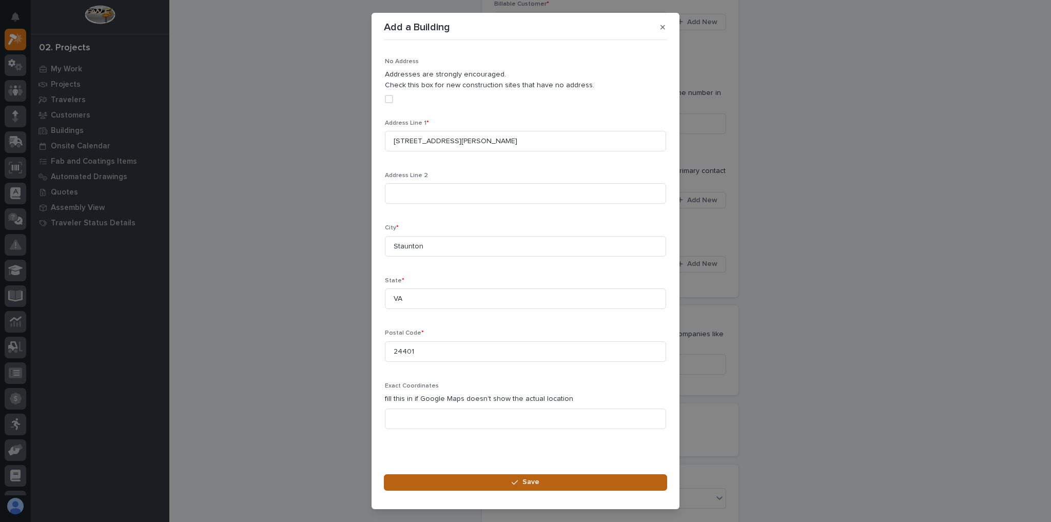
click at [517, 481] on icon "button" at bounding box center [515, 482] width 6 height 7
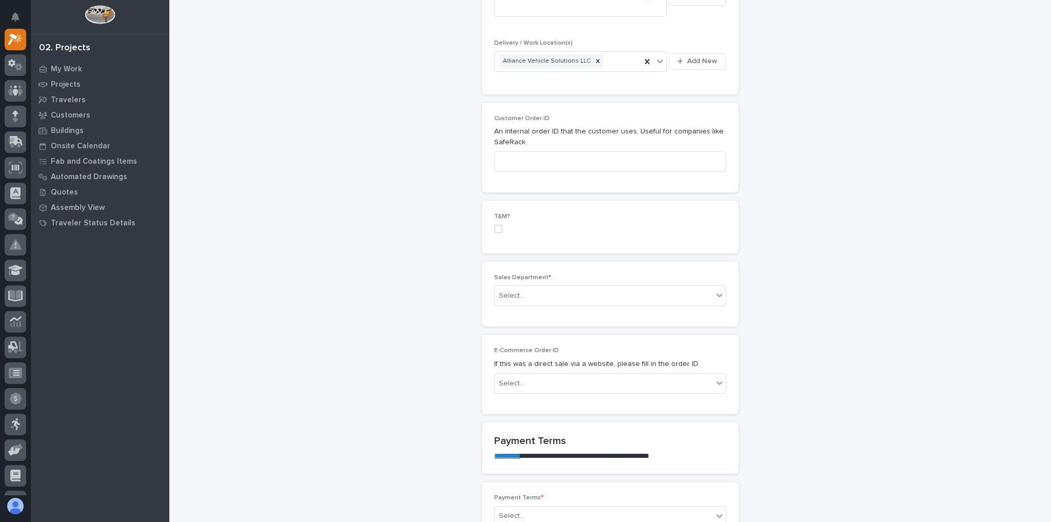
scroll to position [452, 0]
click at [550, 285] on div "Select..." at bounding box center [604, 293] width 218 height 17
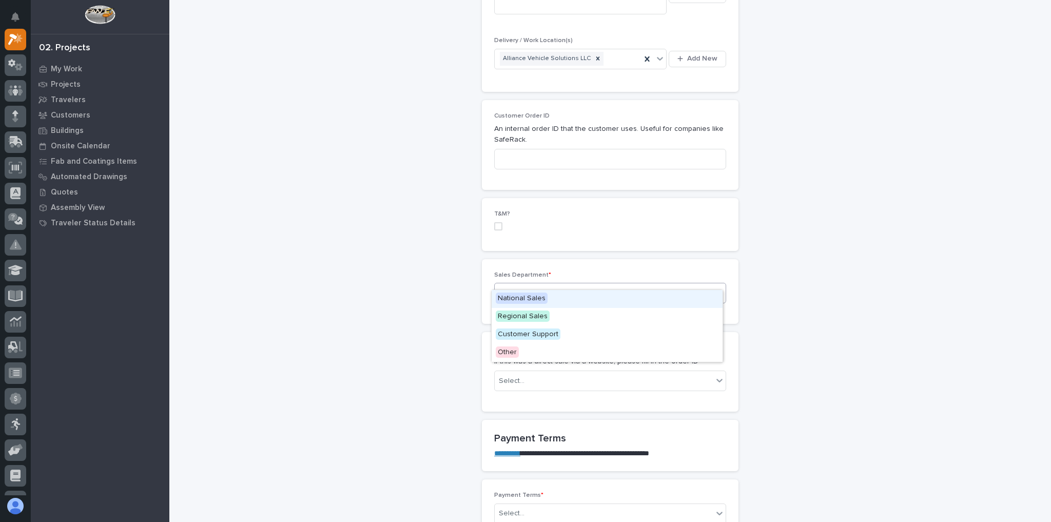
click at [539, 297] on span "National Sales" at bounding box center [522, 298] width 52 height 11
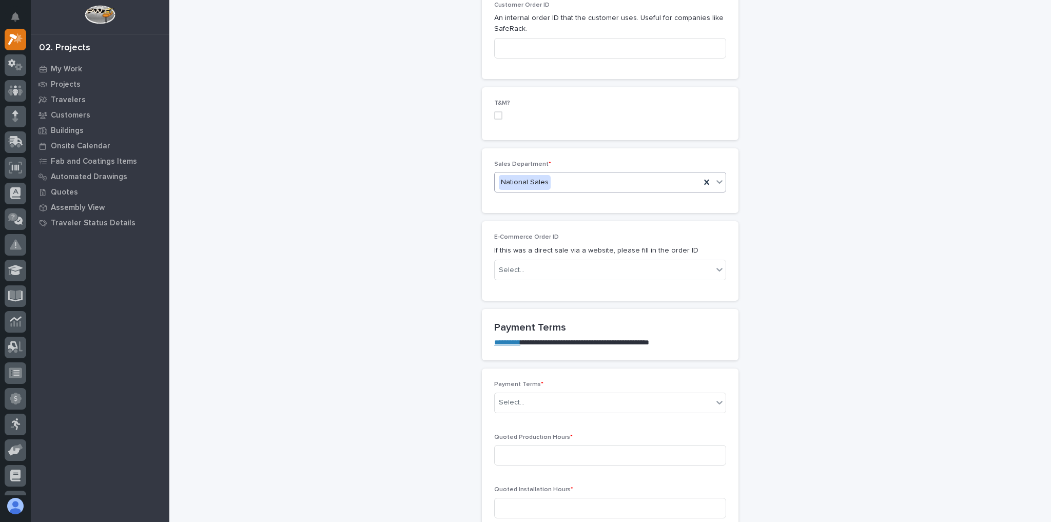
scroll to position [616, 0]
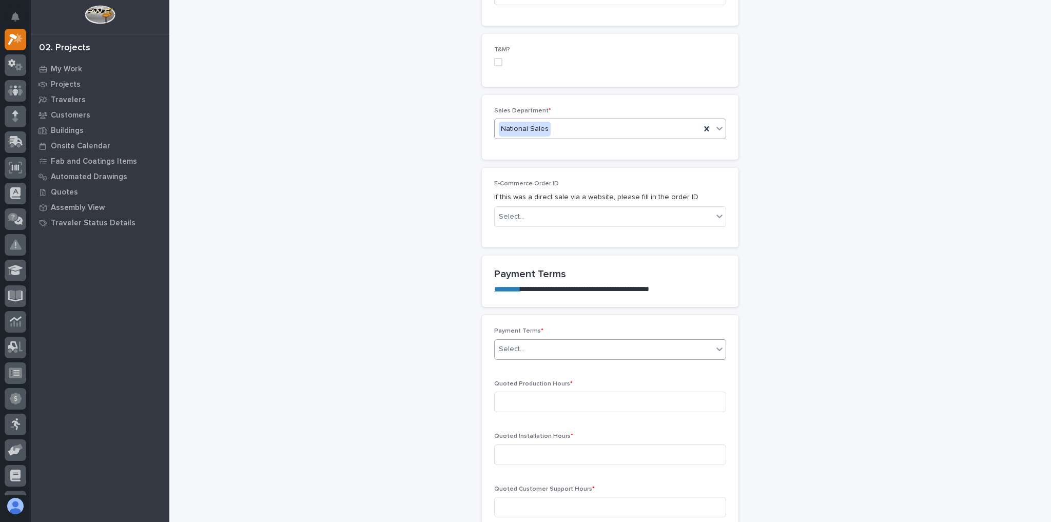
click at [531, 341] on div "Select..." at bounding box center [604, 349] width 218 height 17
click at [512, 402] on div "50/50" at bounding box center [607, 408] width 231 height 18
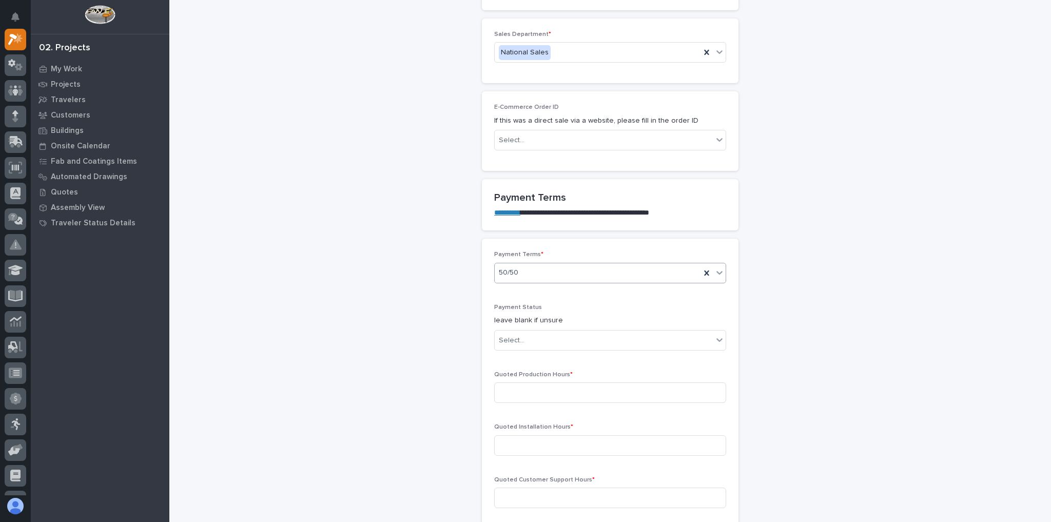
scroll to position [731, 0]
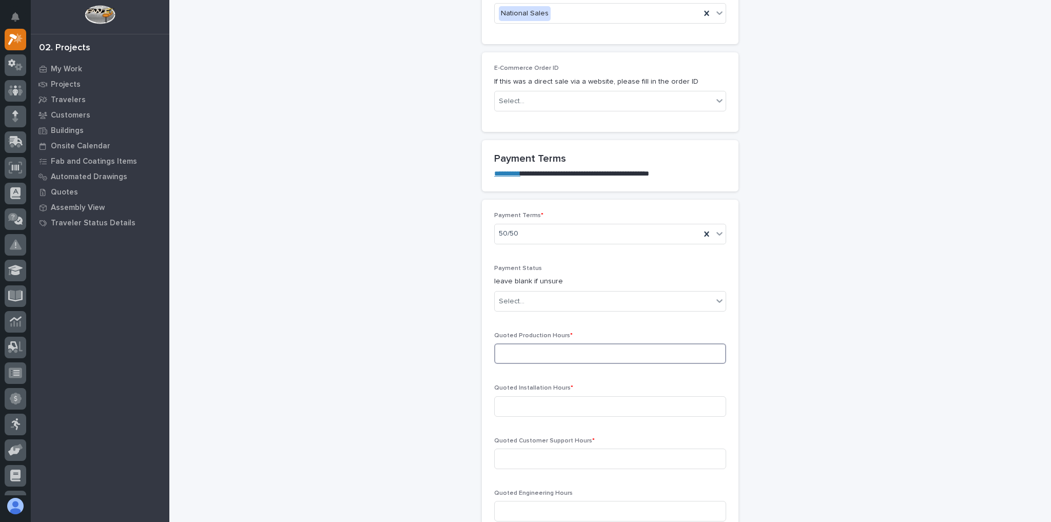
click at [556, 347] on input at bounding box center [610, 353] width 232 height 21
click at [531, 293] on div "Select..." at bounding box center [604, 301] width 218 height 17
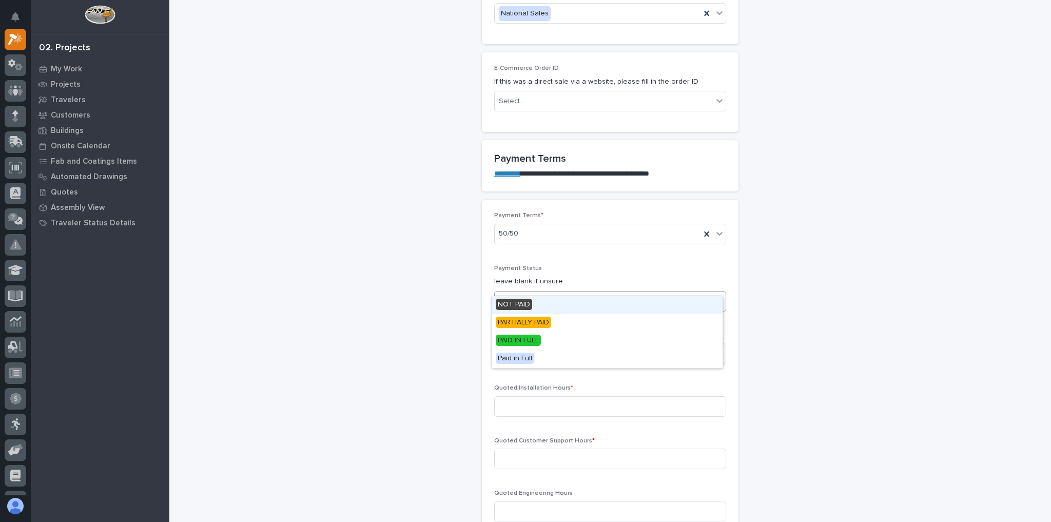
click at [527, 308] on span "NOT PAID" at bounding box center [514, 304] width 36 height 11
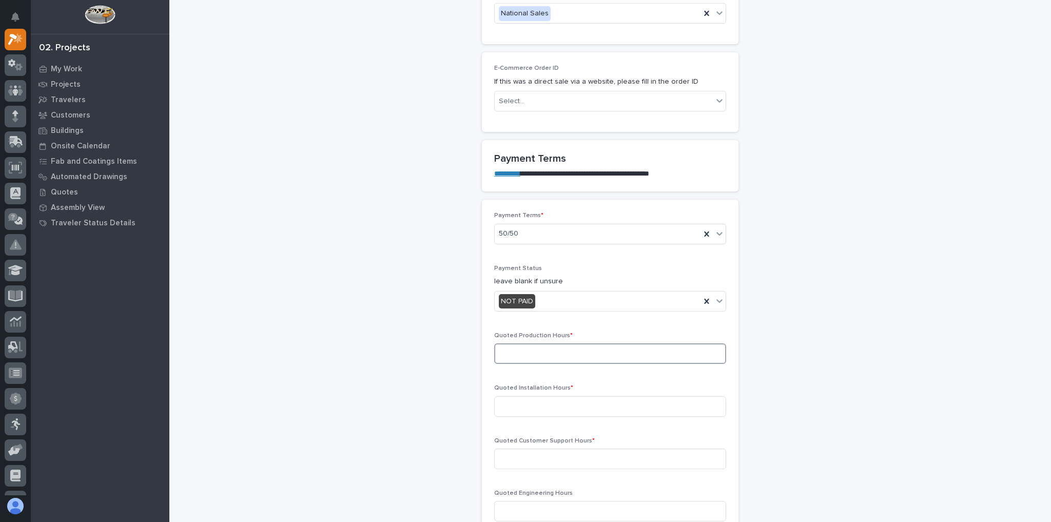
click at [525, 343] on input at bounding box center [610, 353] width 232 height 21
click at [512, 343] on input at bounding box center [610, 353] width 232 height 21
type input "196"
click at [539, 449] on input at bounding box center [610, 459] width 232 height 21
type input "0"
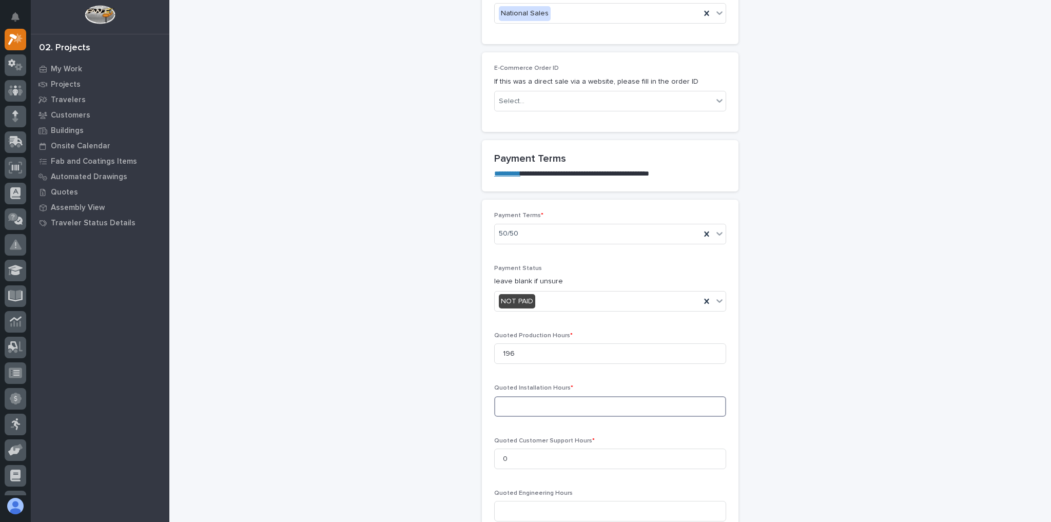
click at [563, 396] on input at bounding box center [610, 406] width 232 height 21
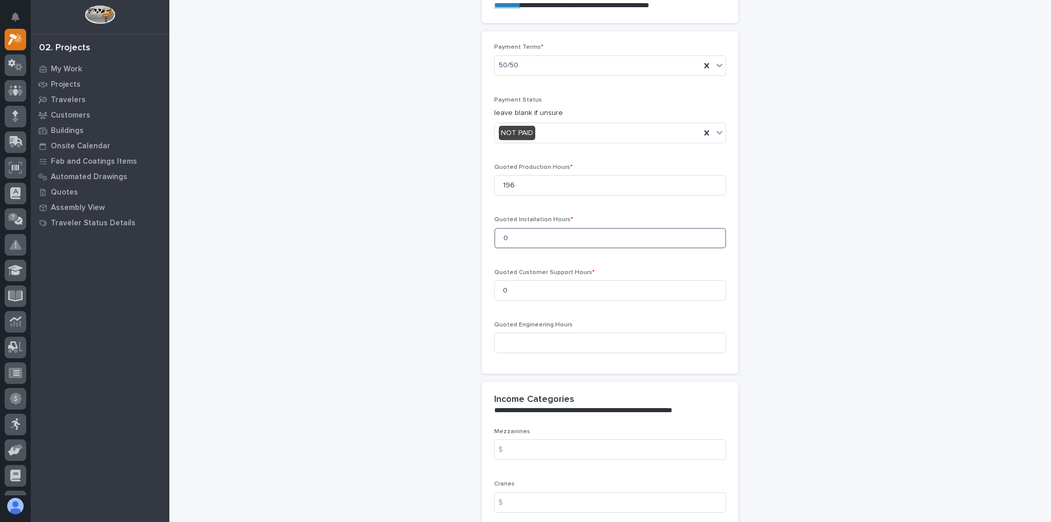
scroll to position [937, 0]
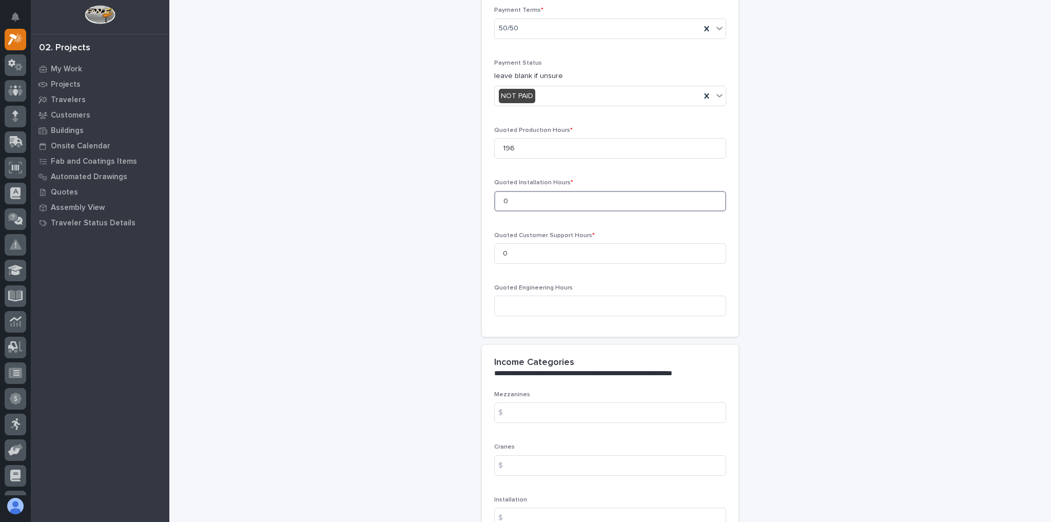
type input "0"
click at [534, 462] on div "Cranes $" at bounding box center [610, 463] width 232 height 40
click at [537, 455] on input at bounding box center [610, 465] width 232 height 21
click at [530, 455] on input at bounding box center [610, 465] width 232 height 21
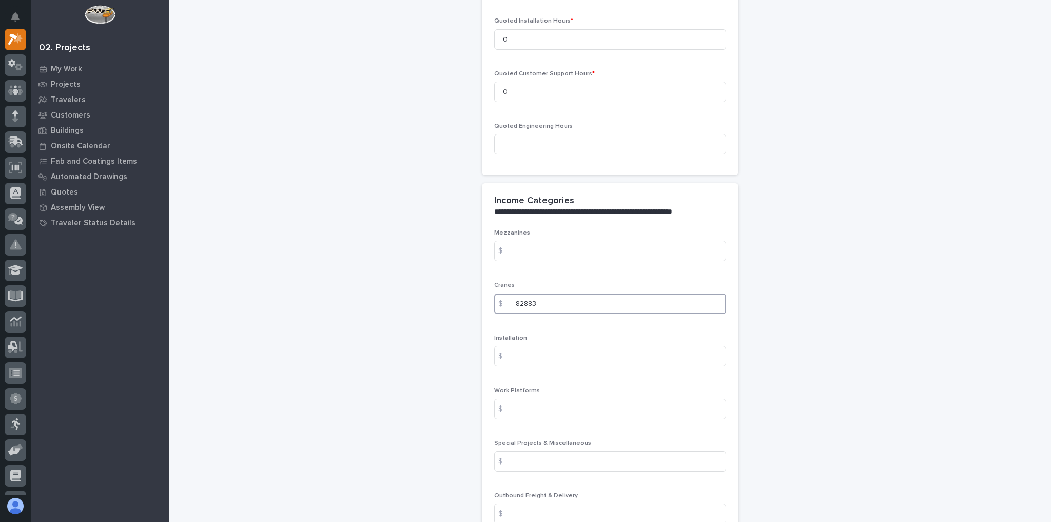
scroll to position [1101, 0]
type input "82883"
click at [551, 501] on input at bounding box center [610, 511] width 232 height 21
type input "1376"
click at [213, 296] on div "**********" at bounding box center [610, 27] width 861 height 2255
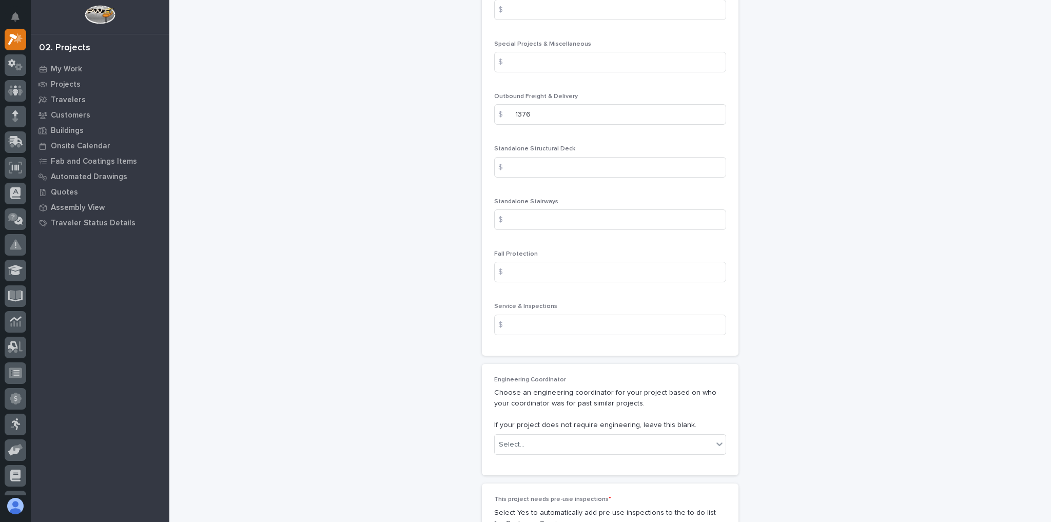
scroll to position [1512, 0]
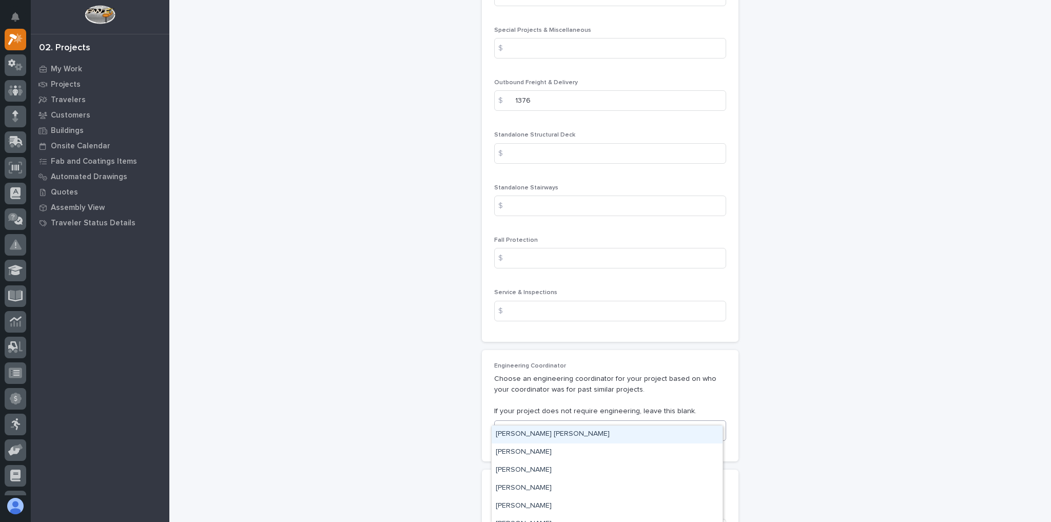
click at [544, 422] on div "Select..." at bounding box center [604, 430] width 218 height 17
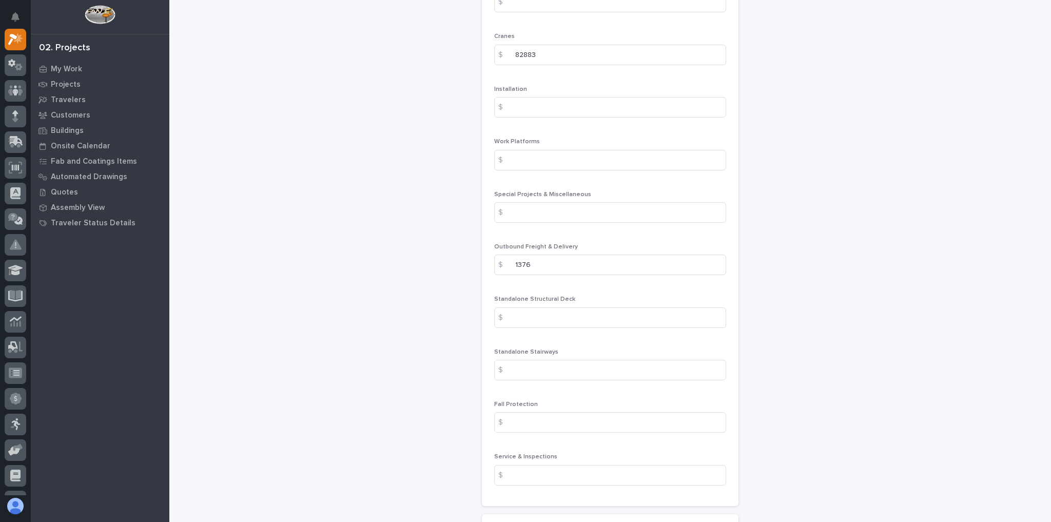
drag, startPoint x: 844, startPoint y: 125, endPoint x: 839, endPoint y: 127, distance: 5.5
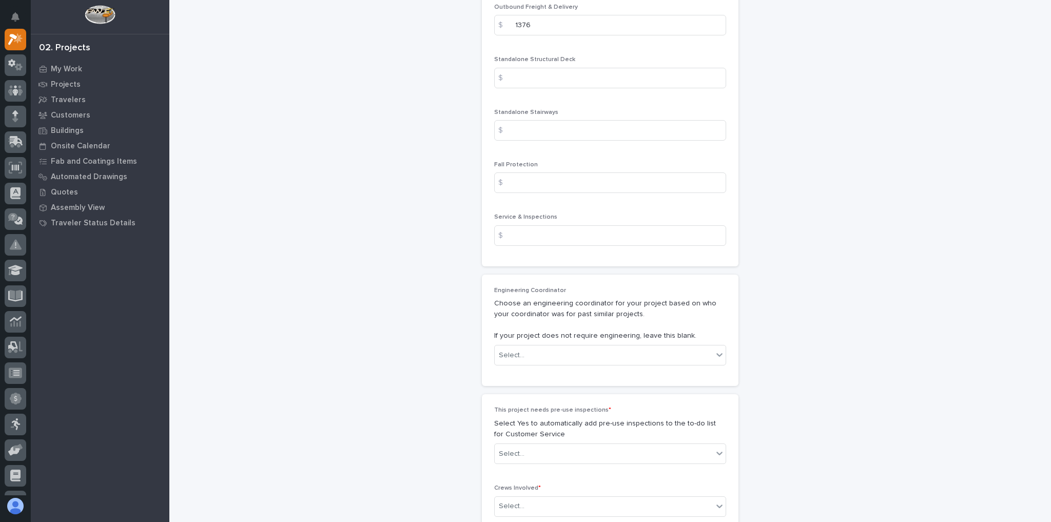
scroll to position [1635, 0]
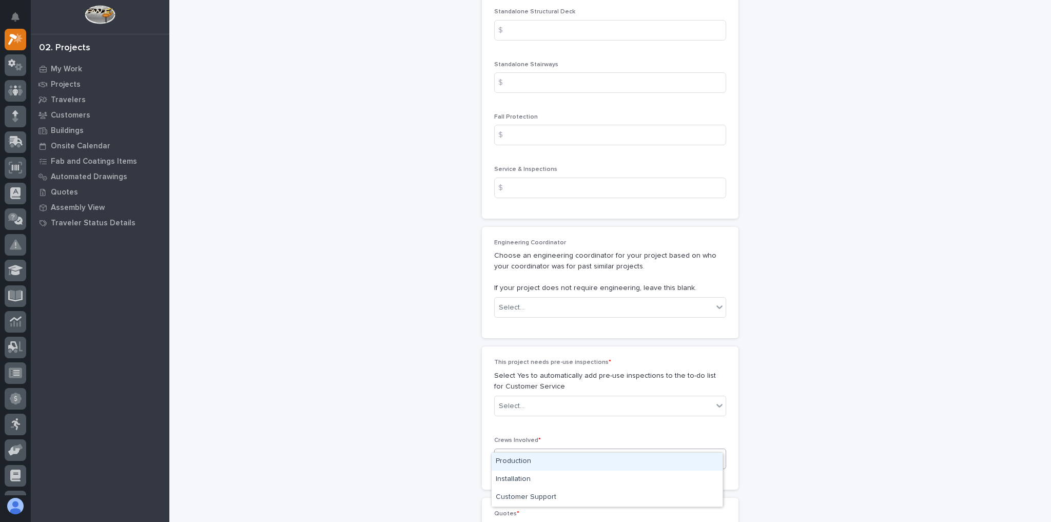
click at [549, 449] on div "Select..." at bounding box center [610, 459] width 232 height 21
drag, startPoint x: 542, startPoint y: 460, endPoint x: 547, endPoint y: 452, distance: 10.0
click at [542, 459] on div "Production" at bounding box center [607, 462] width 231 height 18
click at [577, 398] on div "Select..." at bounding box center [604, 406] width 218 height 17
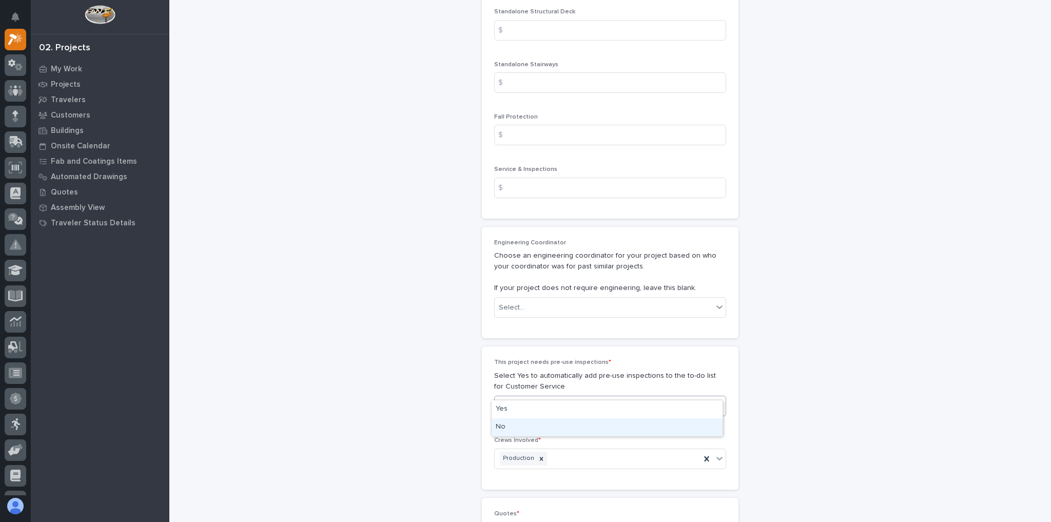
click at [539, 425] on div "No" at bounding box center [607, 427] width 231 height 18
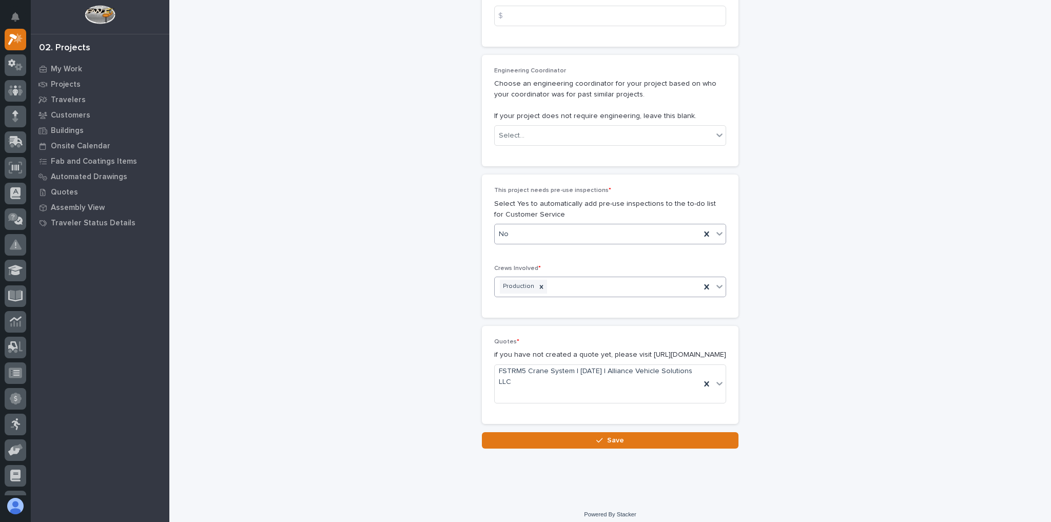
scroll to position [1807, 0]
click at [560, 432] on button "Save" at bounding box center [610, 440] width 257 height 16
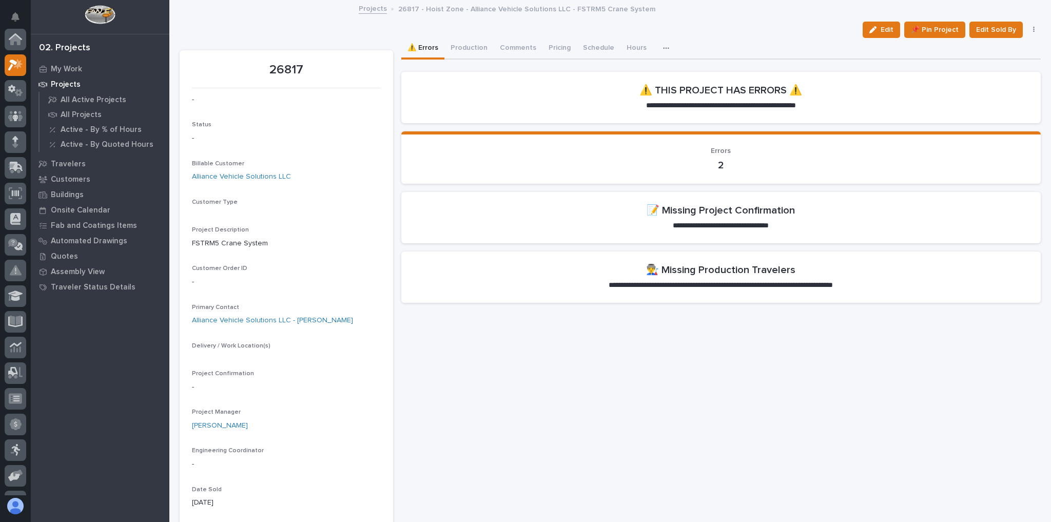
scroll to position [26, 0]
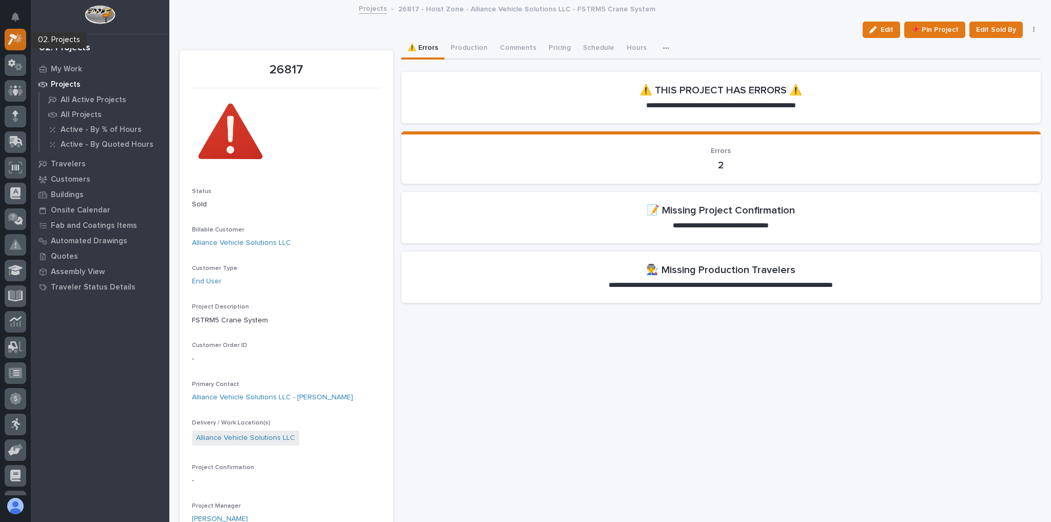
click at [22, 38] on icon at bounding box center [15, 39] width 15 height 12
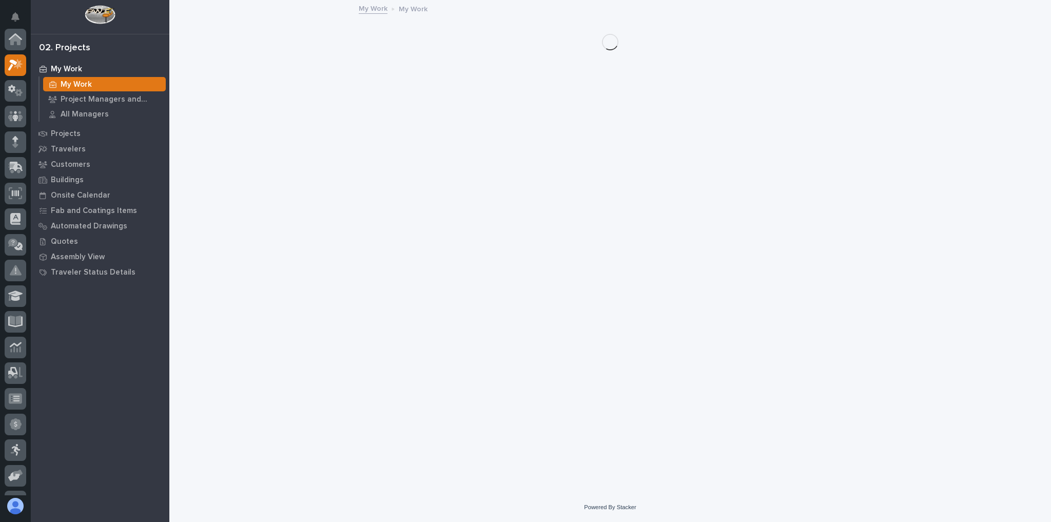
scroll to position [26, 0]
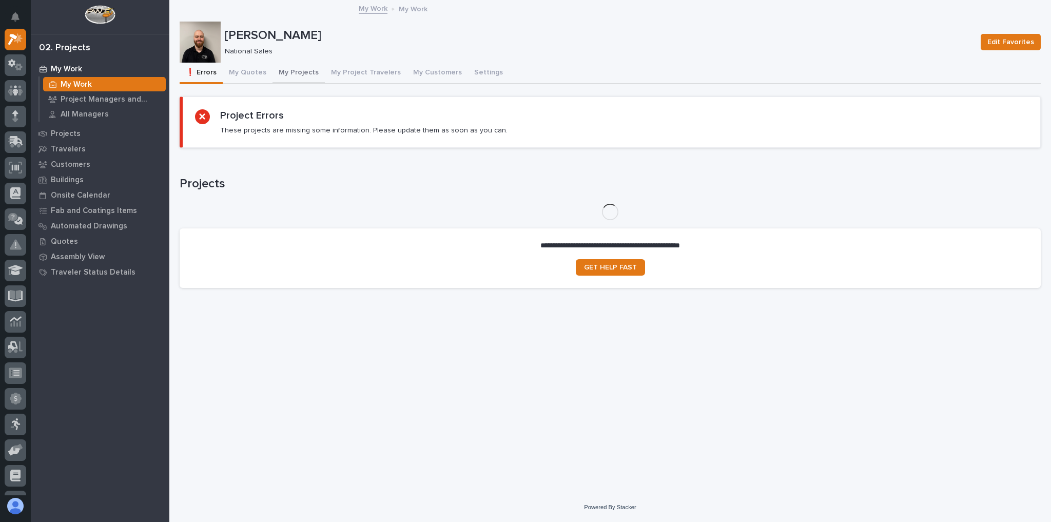
click at [301, 68] on button "My Projects" at bounding box center [299, 74] width 52 height 22
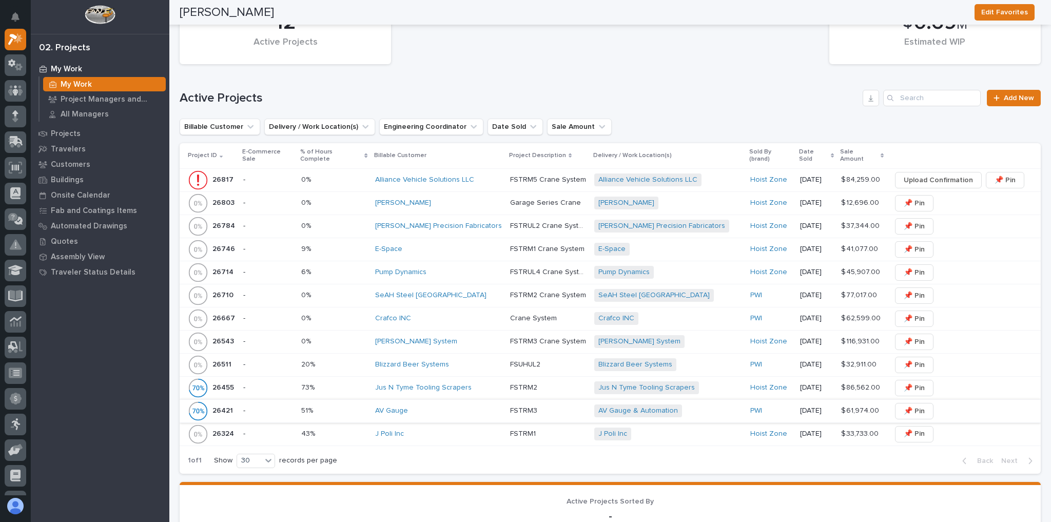
scroll to position [534, 0]
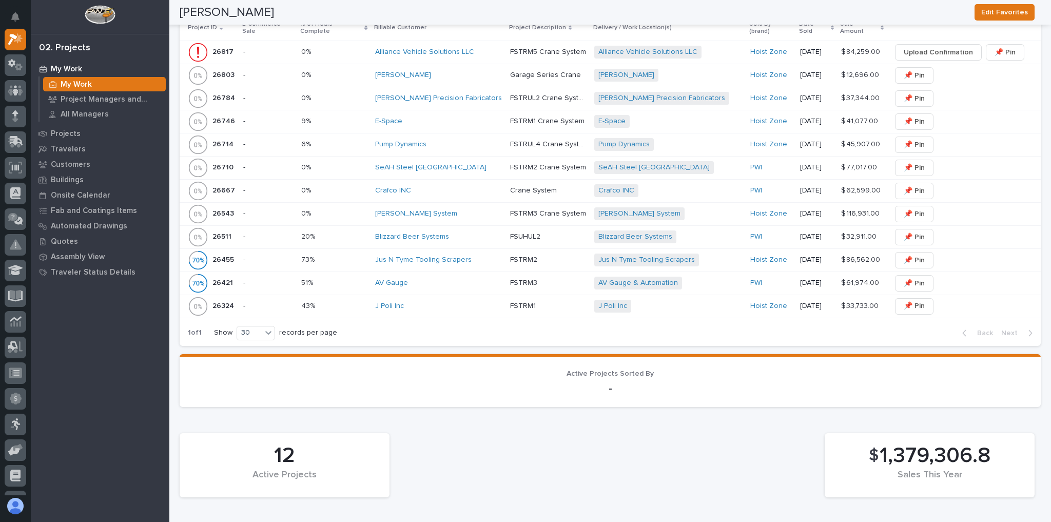
click at [462, 233] on div "Blizzard Beer Systems" at bounding box center [438, 237] width 127 height 9
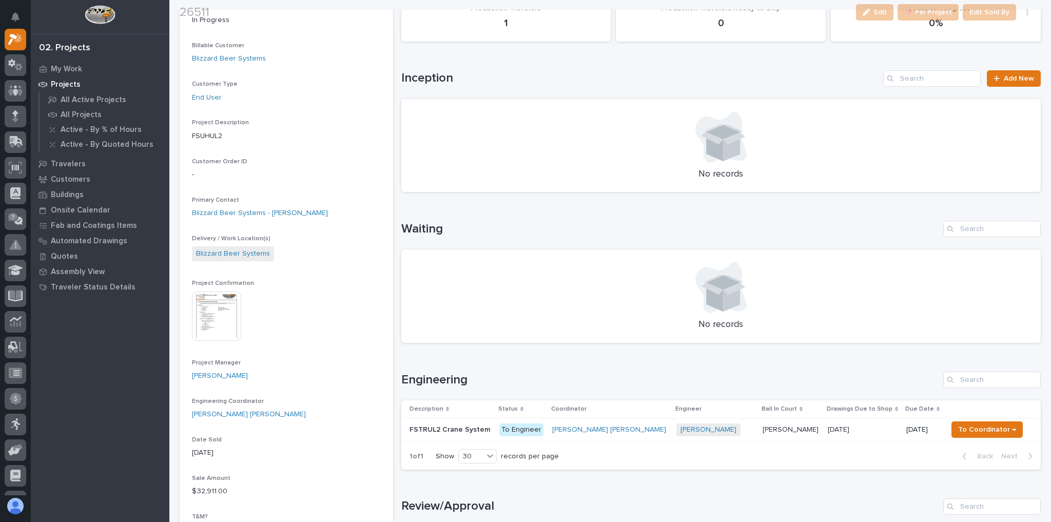
scroll to position [329, 0]
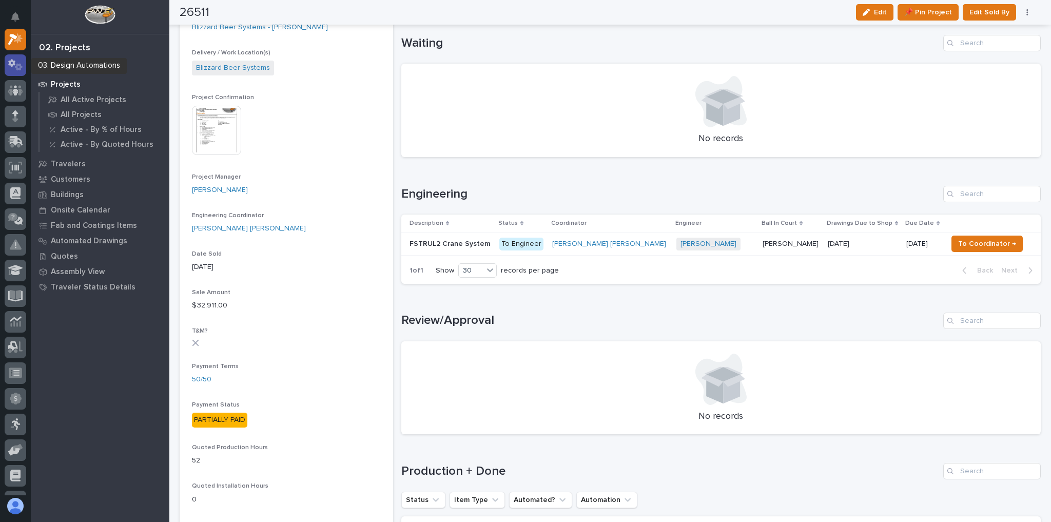
click at [10, 63] on icon at bounding box center [11, 63] width 7 height 8
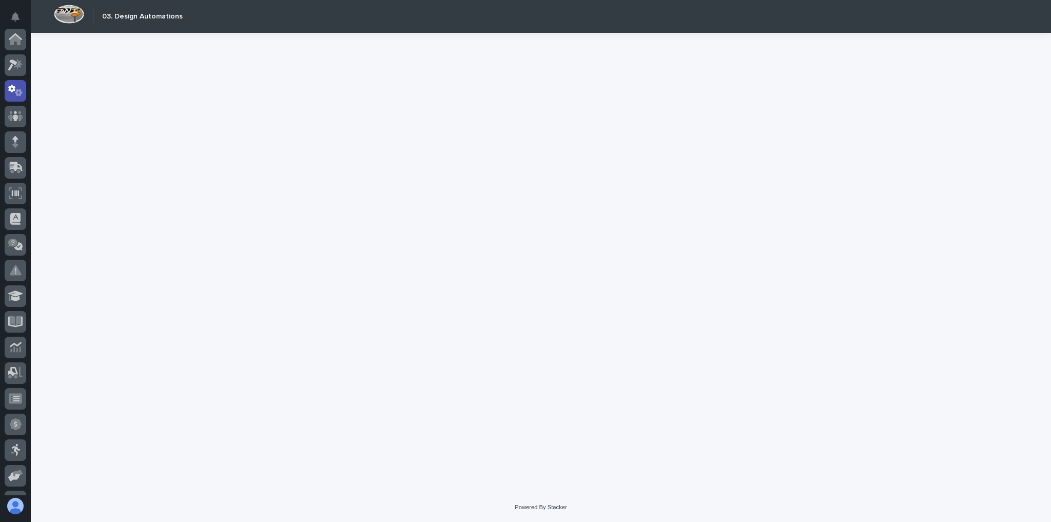
scroll to position [51, 0]
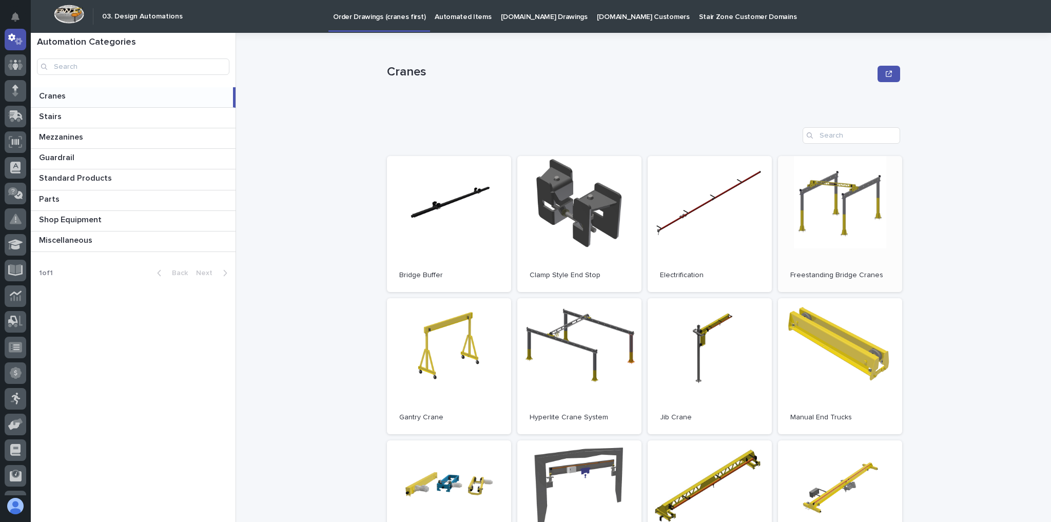
click at [843, 236] on link "Open" at bounding box center [840, 224] width 124 height 136
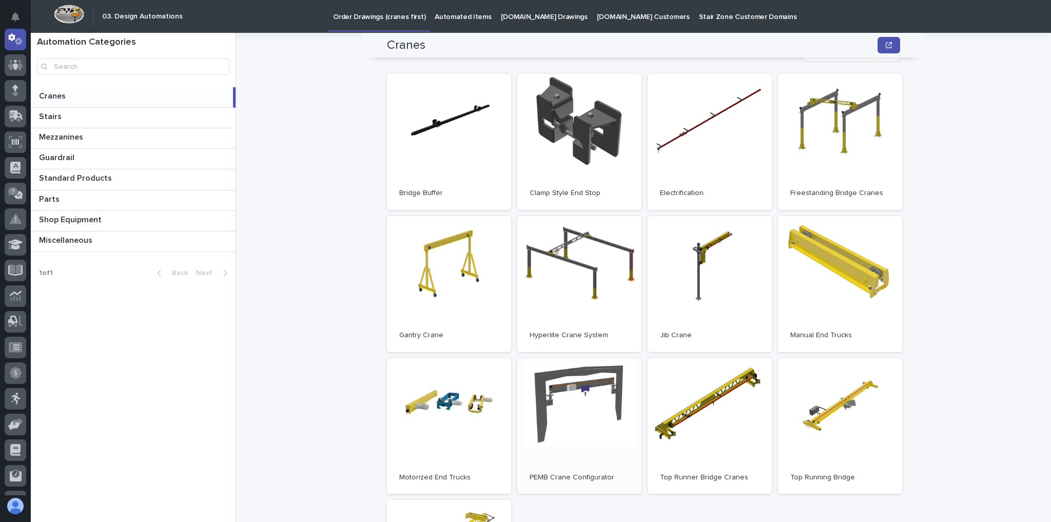
click at [570, 413] on link "Open" at bounding box center [579, 426] width 124 height 136
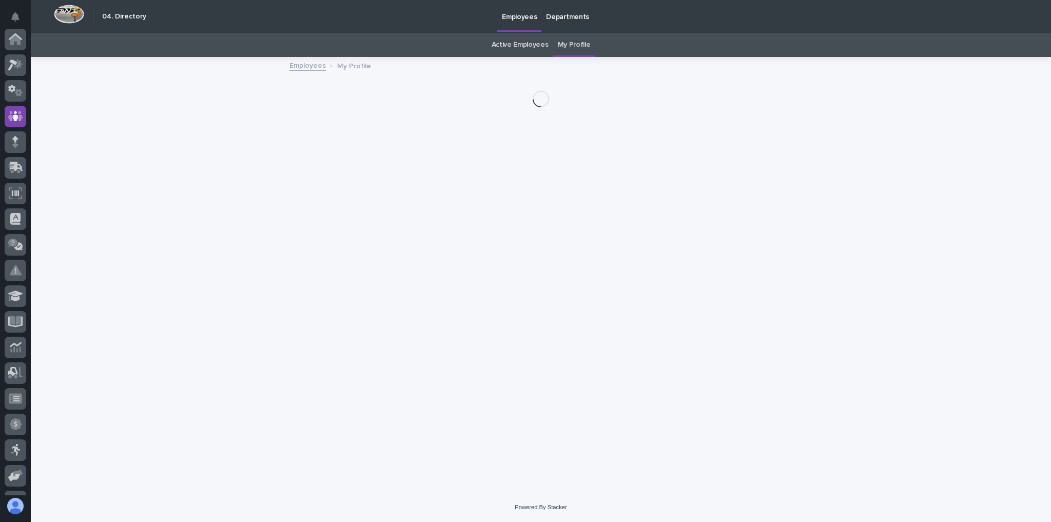
scroll to position [76, 0]
click at [13, 68] on icon at bounding box center [15, 65] width 15 height 12
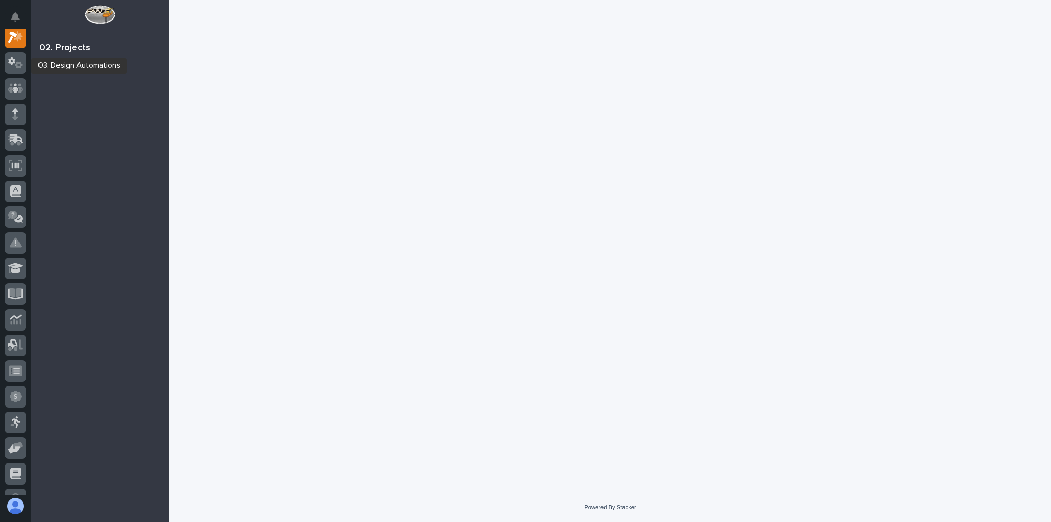
scroll to position [26, 0]
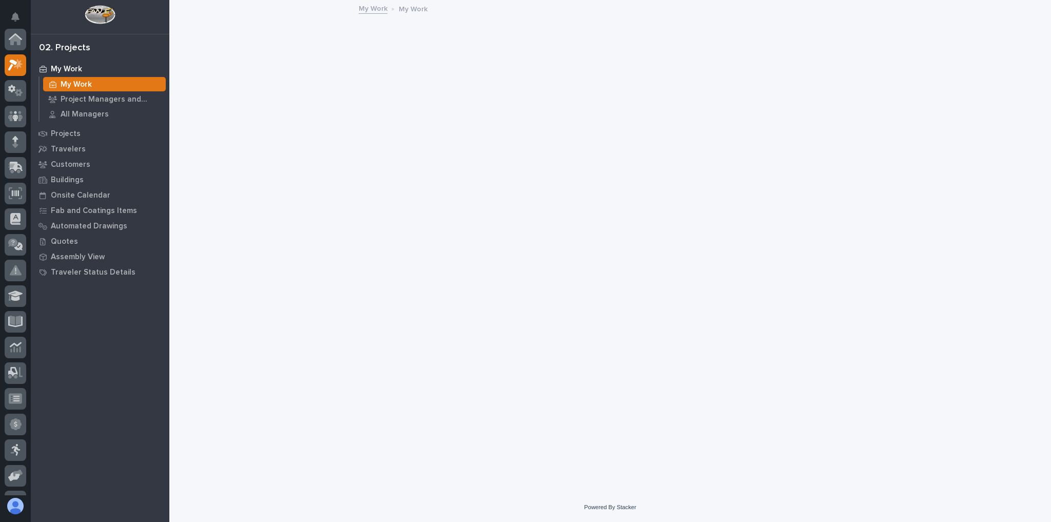
scroll to position [26, 0]
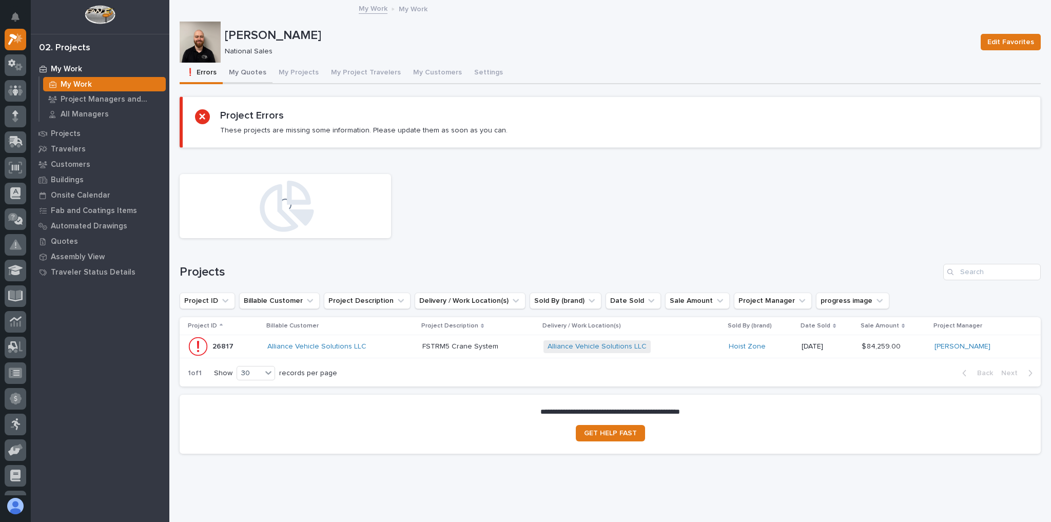
click at [255, 73] on button "My Quotes" at bounding box center [248, 74] width 50 height 22
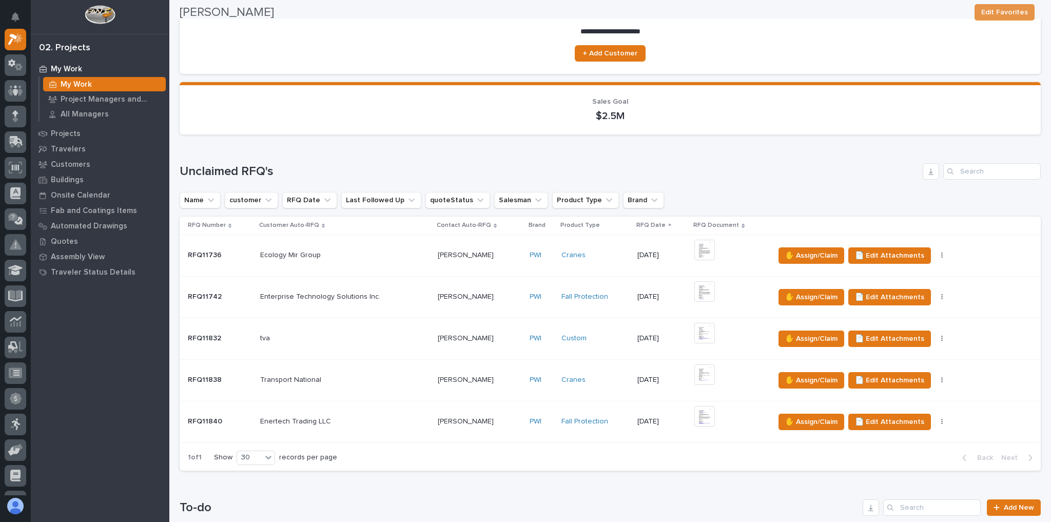
scroll to position [329, 0]
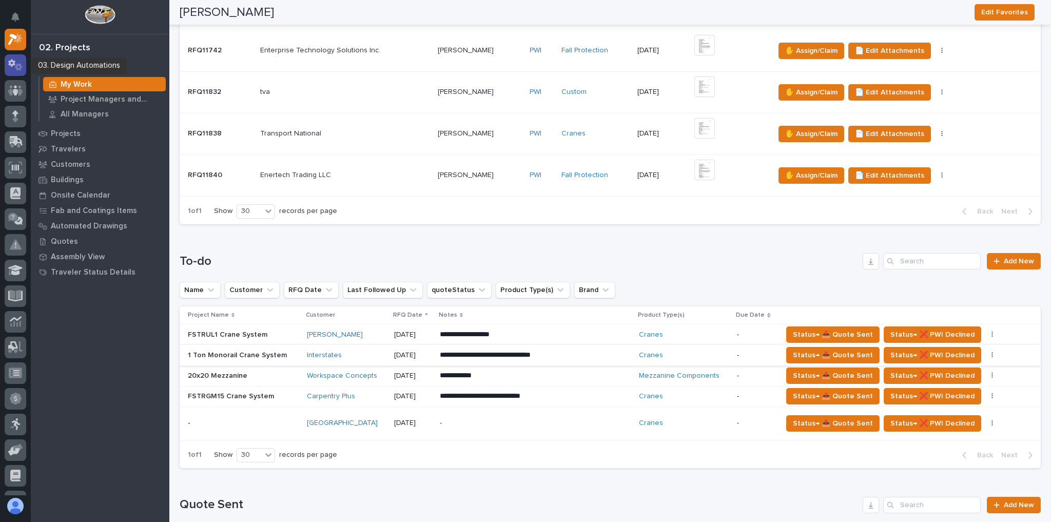
click at [8, 66] on icon at bounding box center [15, 65] width 15 height 12
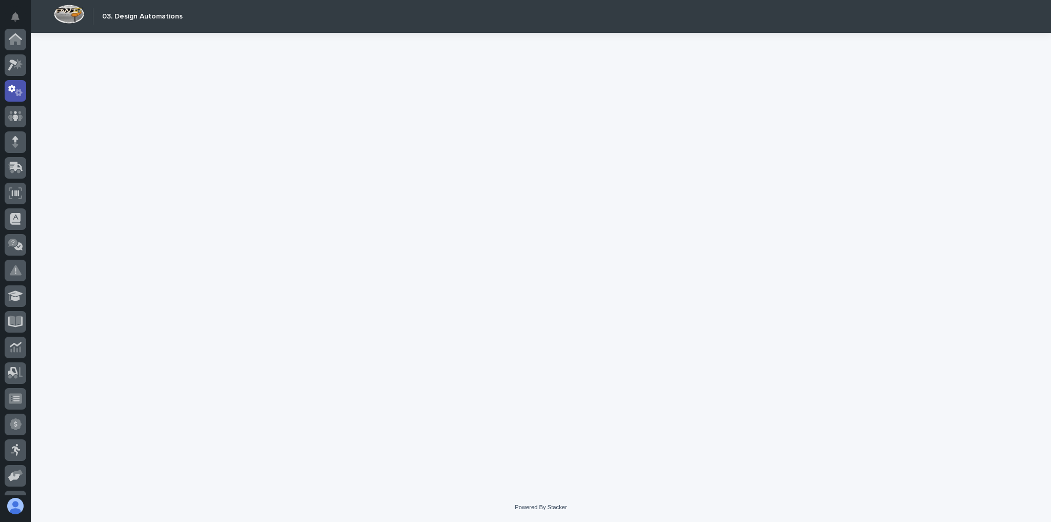
scroll to position [51, 0]
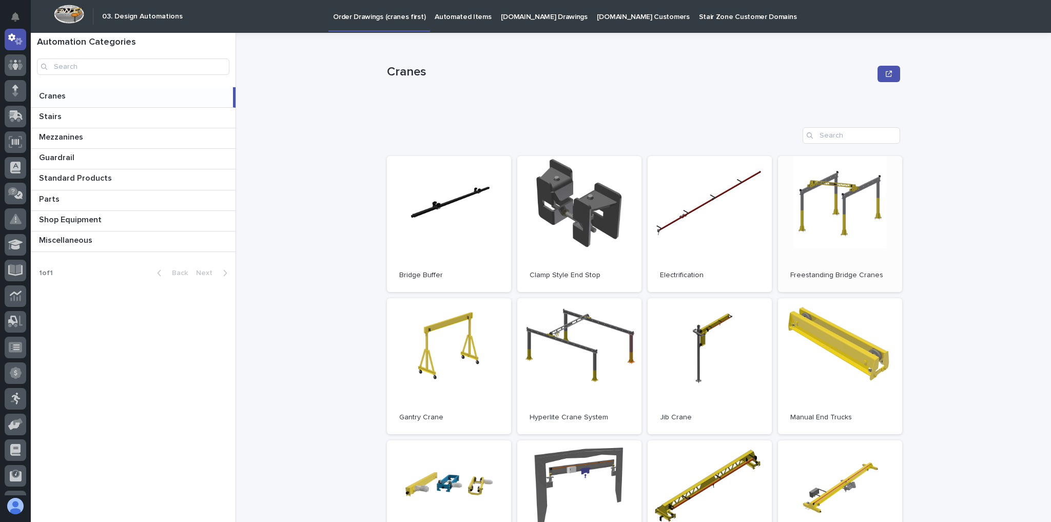
click at [817, 227] on link "Open" at bounding box center [840, 224] width 124 height 136
click at [848, 232] on link "Open" at bounding box center [840, 224] width 124 height 136
